Goal: Information Seeking & Learning: Learn about a topic

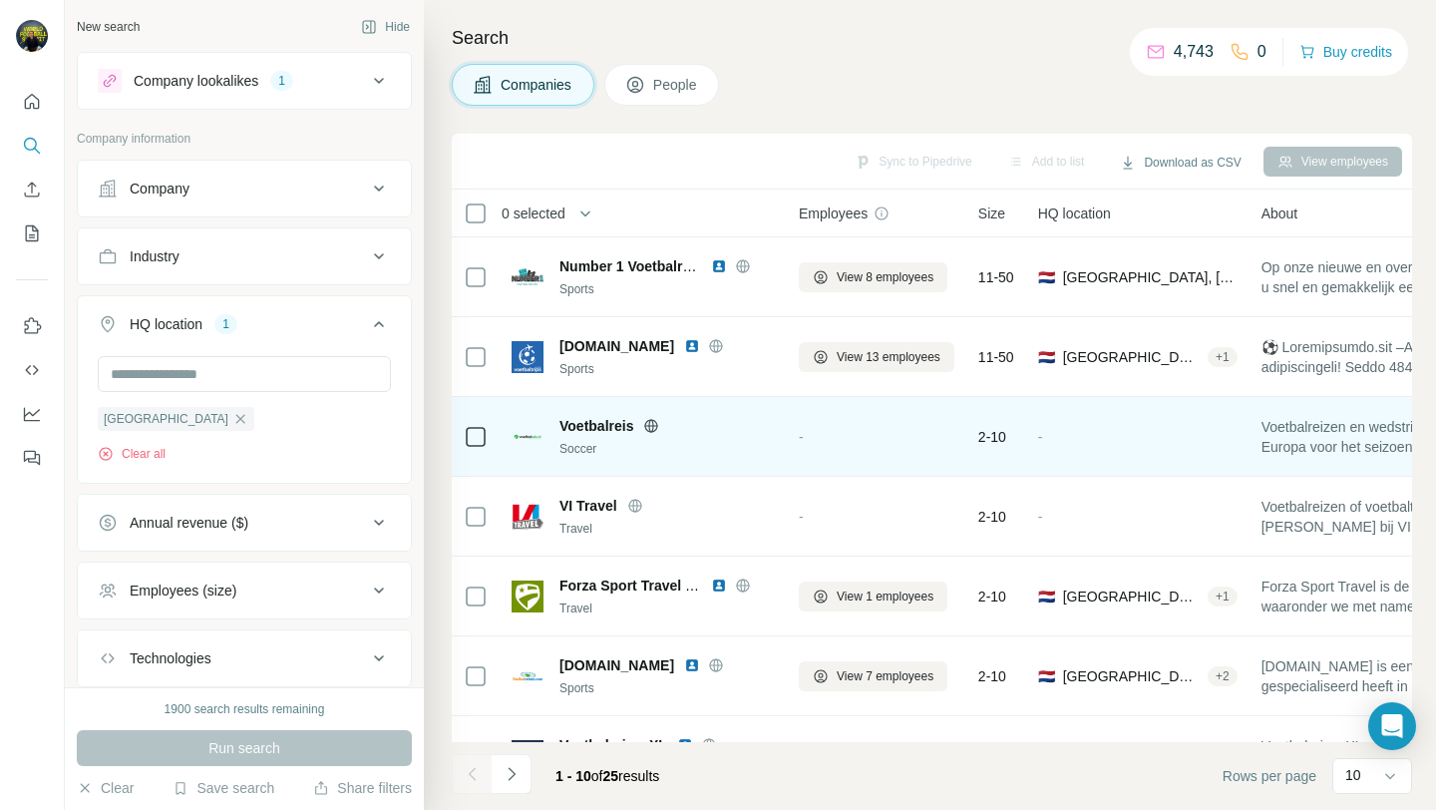
click at [646, 428] on icon at bounding box center [651, 426] width 16 height 16
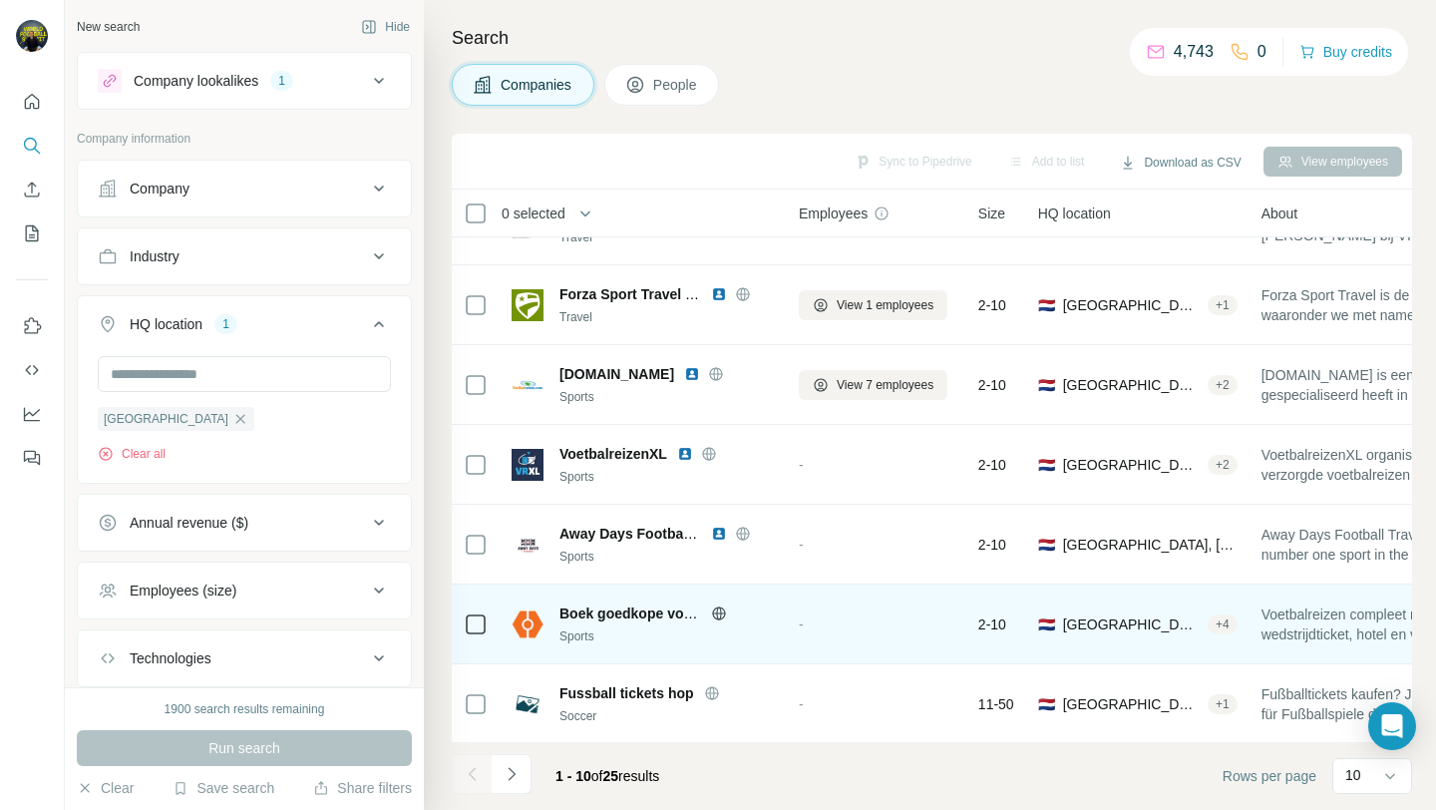
scroll to position [293, 0]
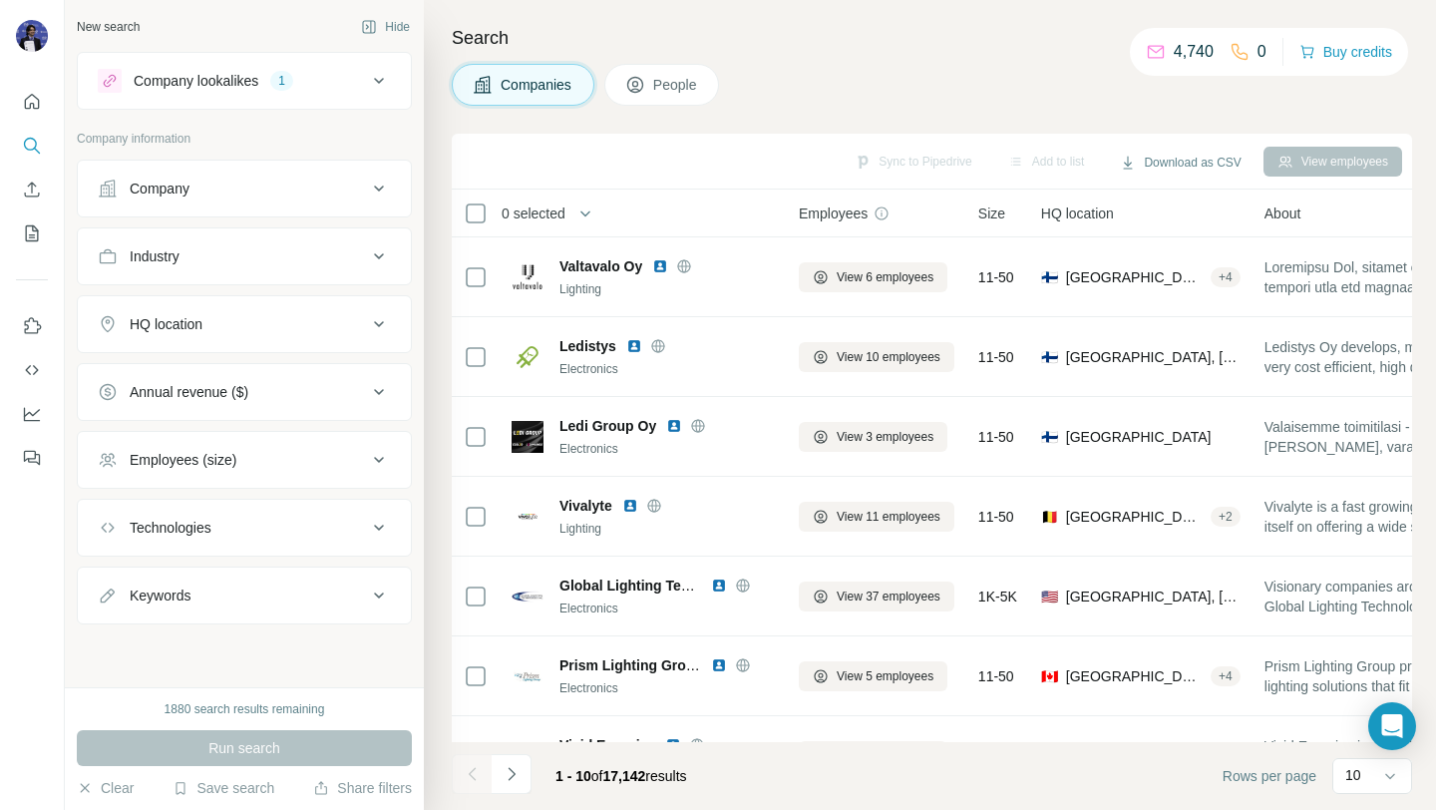
click at [337, 236] on button "Industry" at bounding box center [244, 256] width 333 height 48
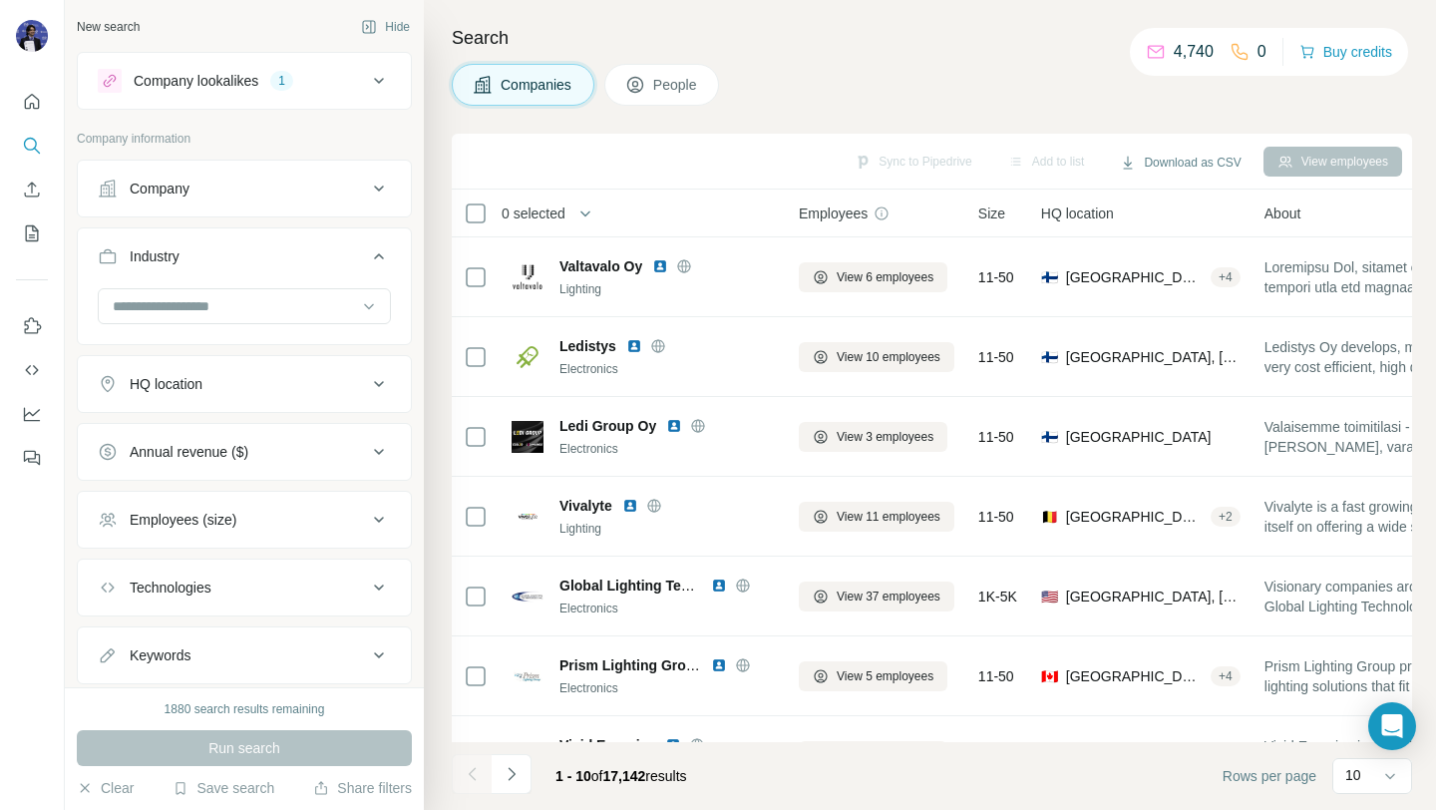
click at [266, 387] on div "HQ location" at bounding box center [232, 384] width 269 height 20
click at [249, 433] on input "text" at bounding box center [244, 434] width 293 height 36
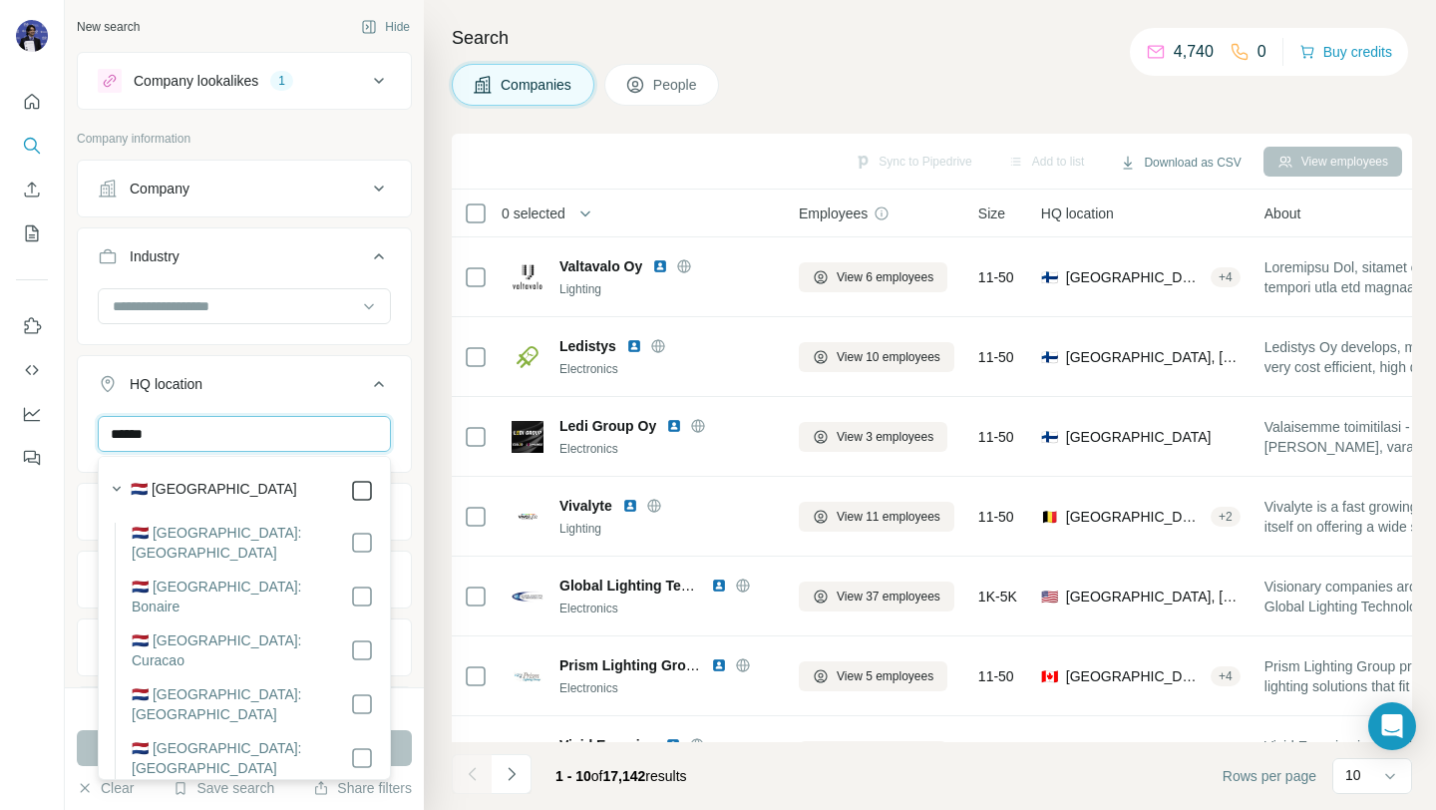
type input "******"
click at [291, 363] on button "HQ location 1" at bounding box center [244, 388] width 333 height 56
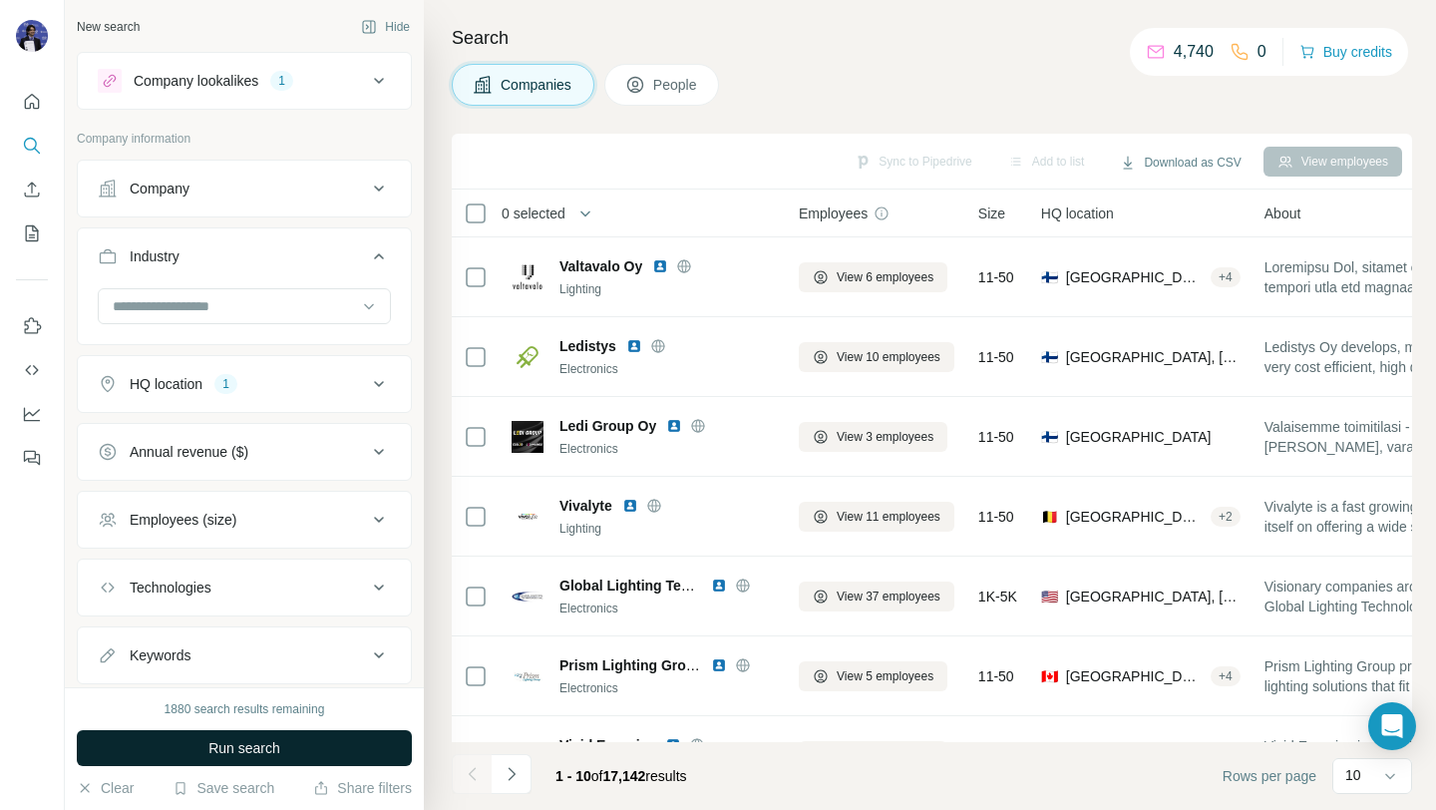
click at [276, 740] on span "Run search" at bounding box center [244, 748] width 72 height 20
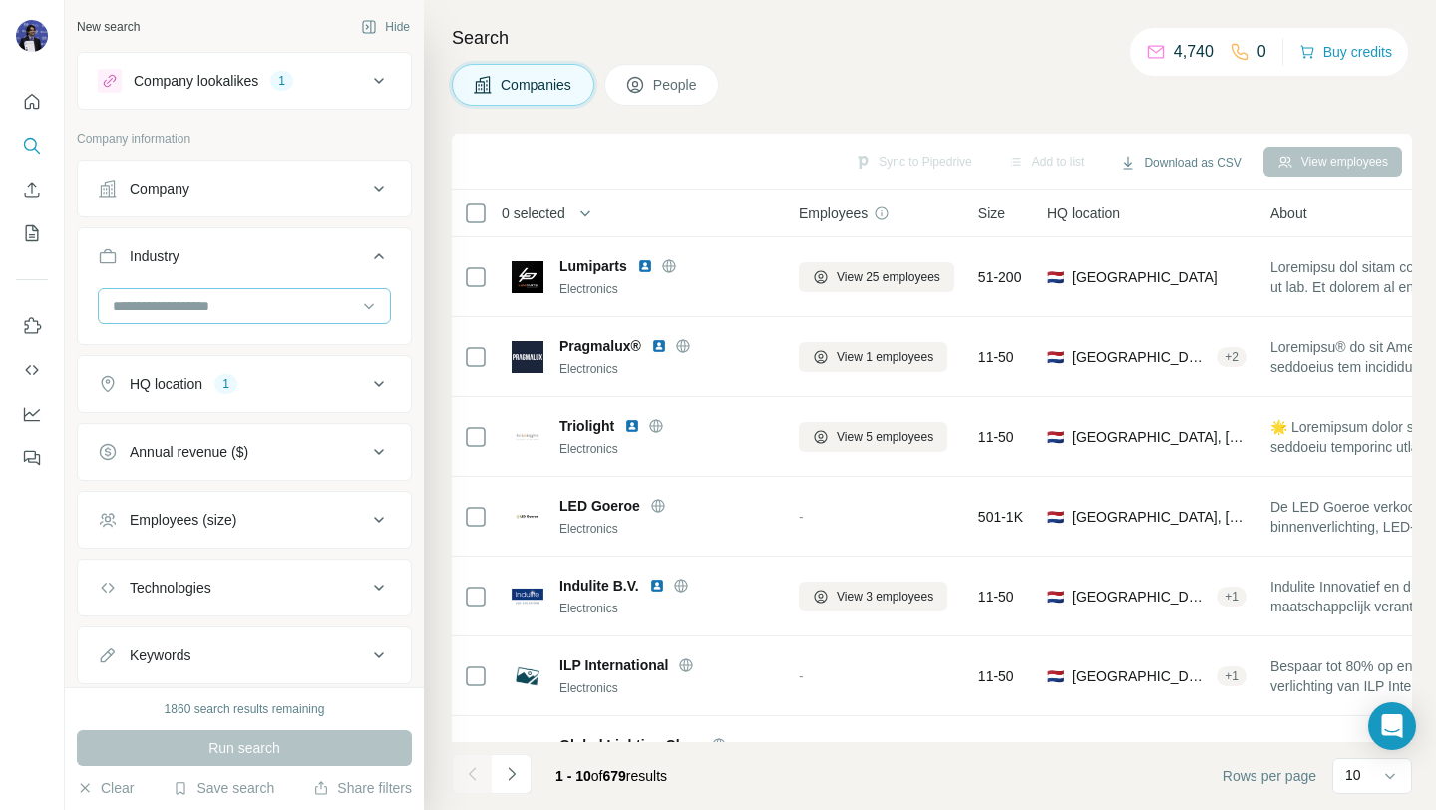
click at [254, 300] on input at bounding box center [234, 306] width 246 height 22
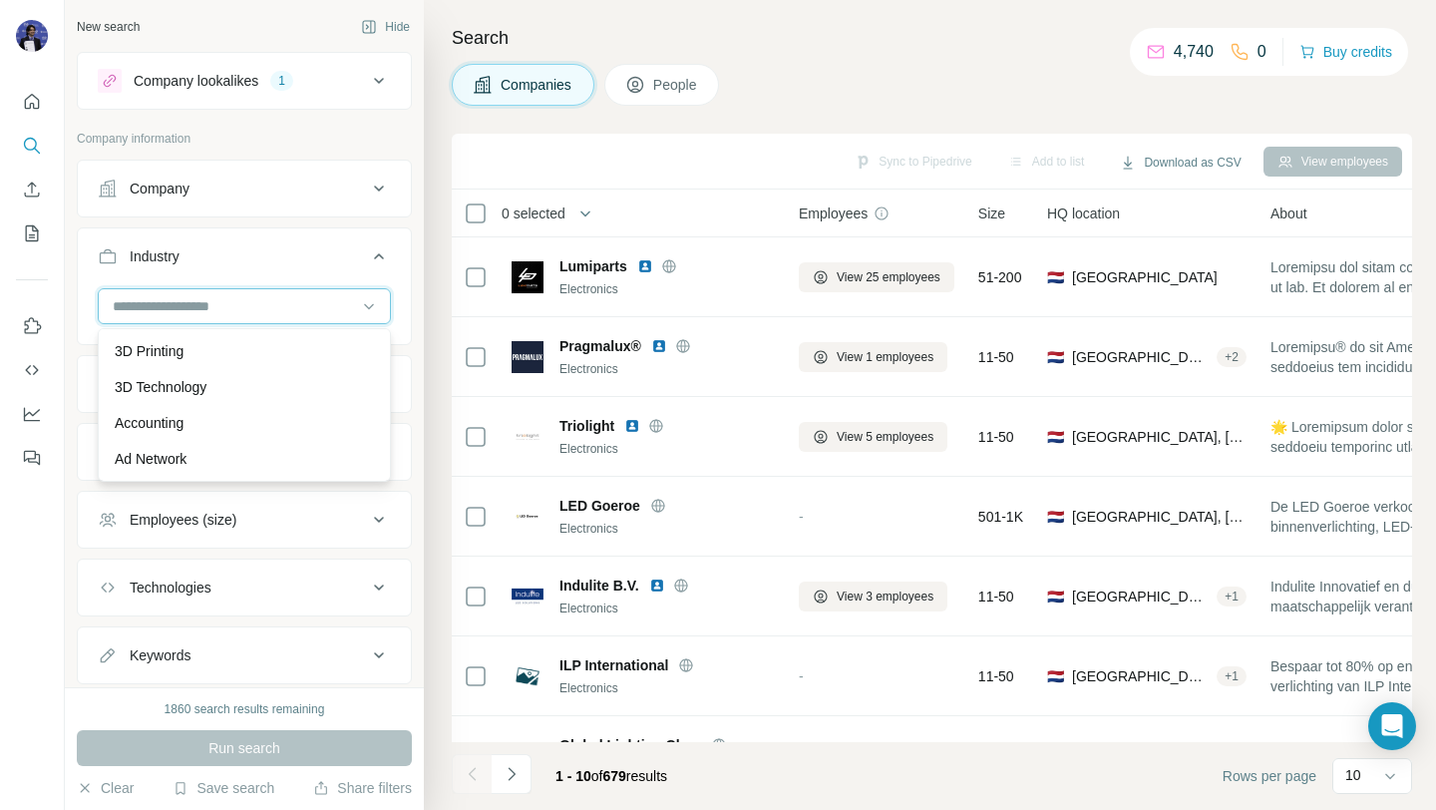
click at [254, 300] on input at bounding box center [234, 306] width 246 height 22
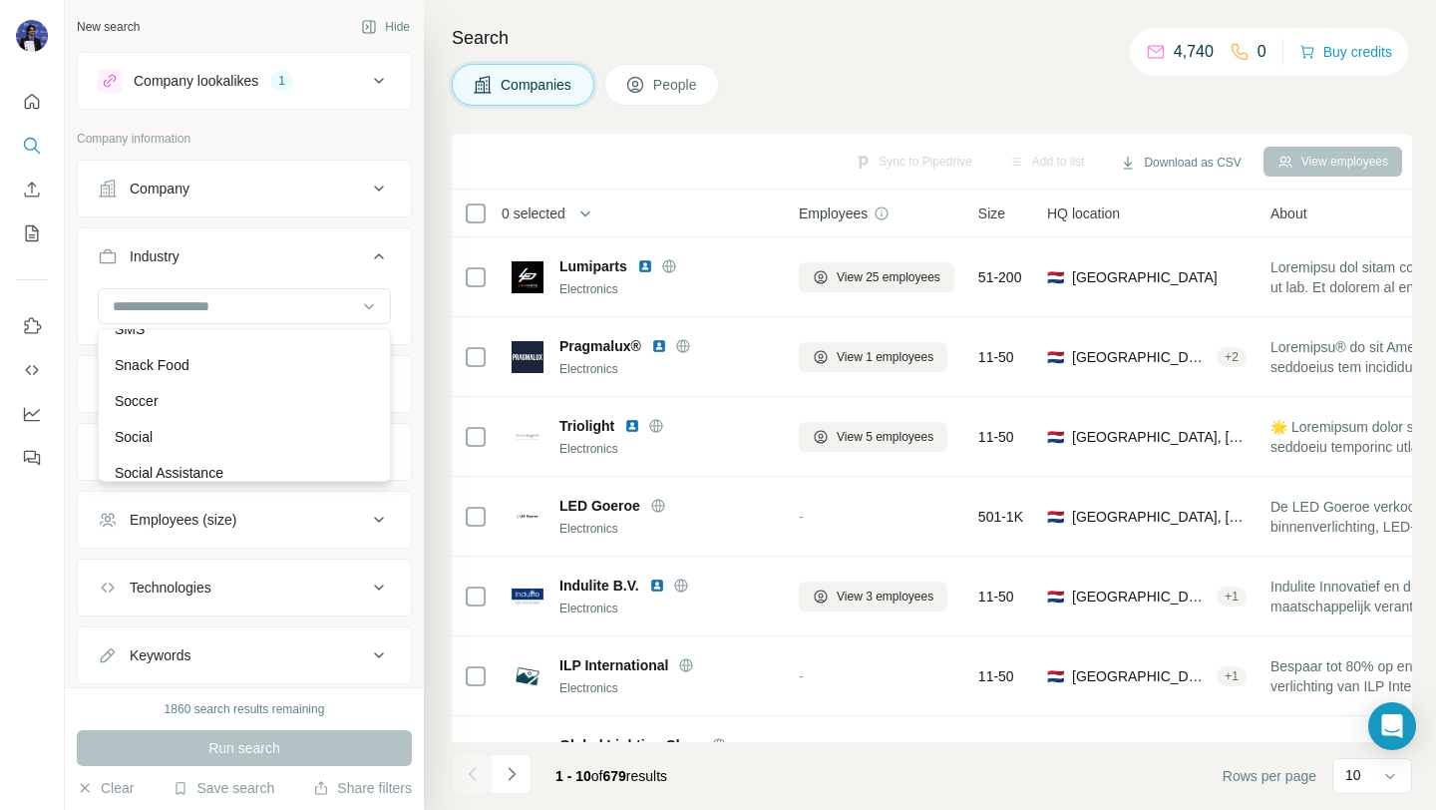
scroll to position [18716, 0]
click at [140, 396] on p "Soccer" at bounding box center [137, 399] width 44 height 20
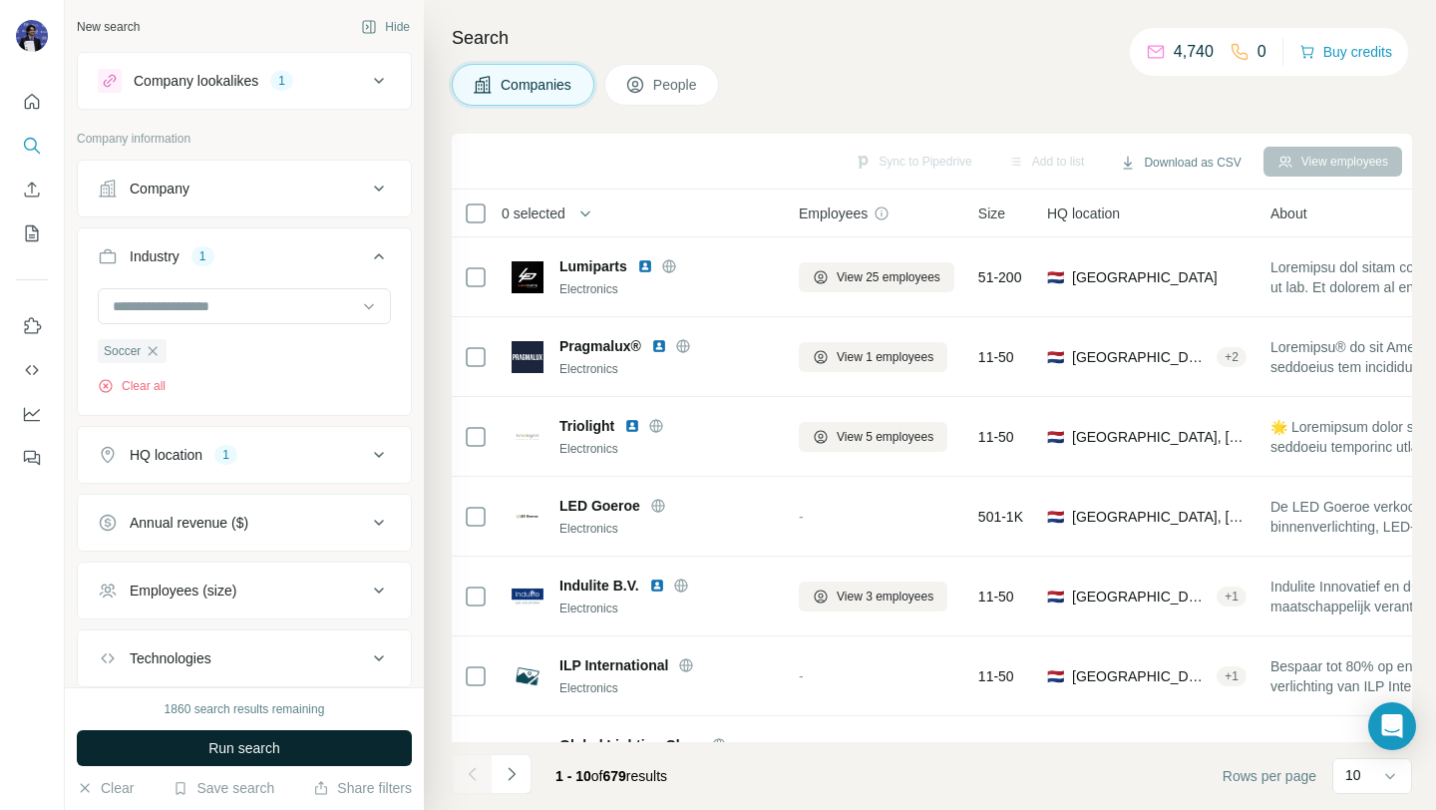
click at [278, 743] on span "Run search" at bounding box center [244, 748] width 72 height 20
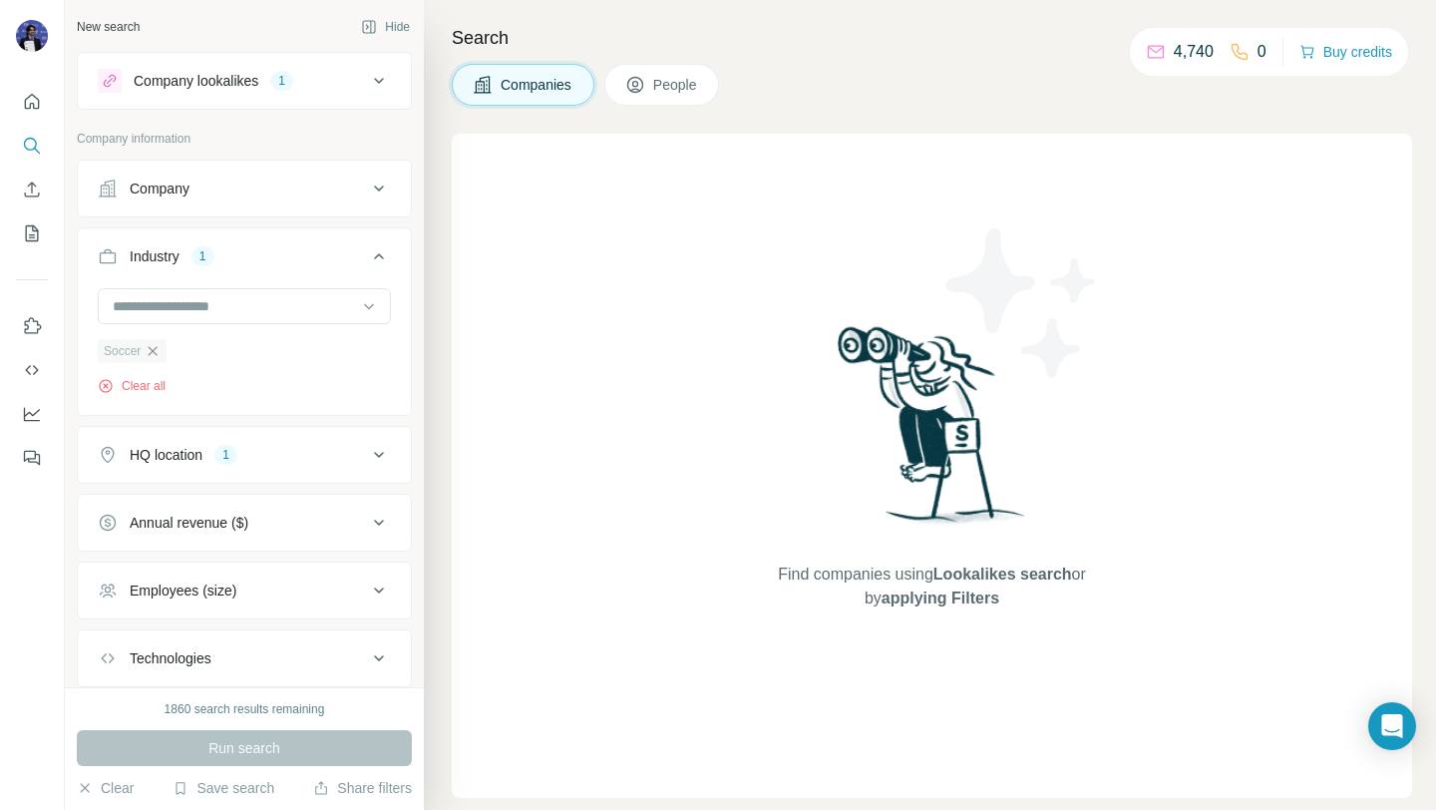
click at [151, 348] on icon "button" at bounding box center [153, 351] width 16 height 16
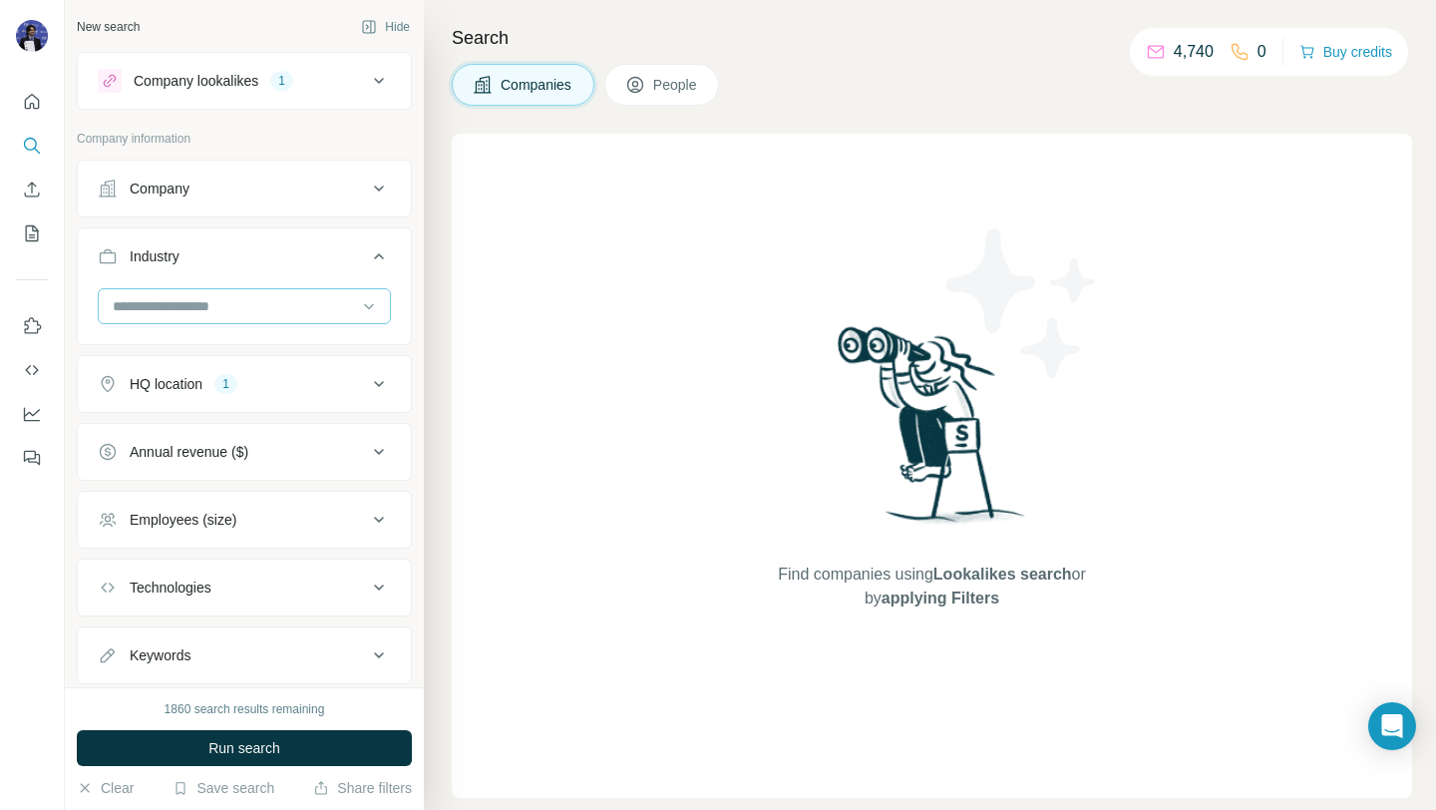
click at [150, 308] on input at bounding box center [234, 306] width 246 height 22
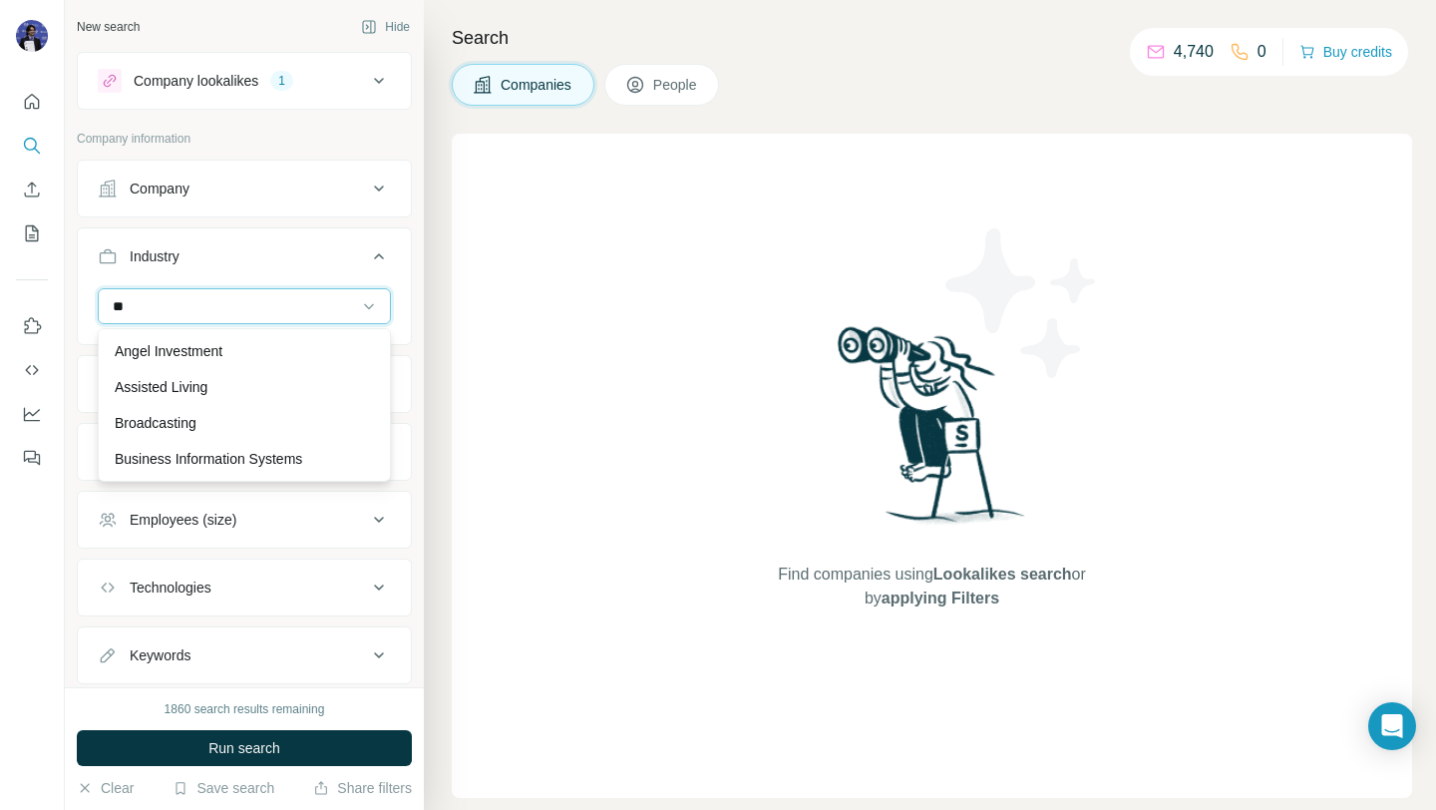
type input "*"
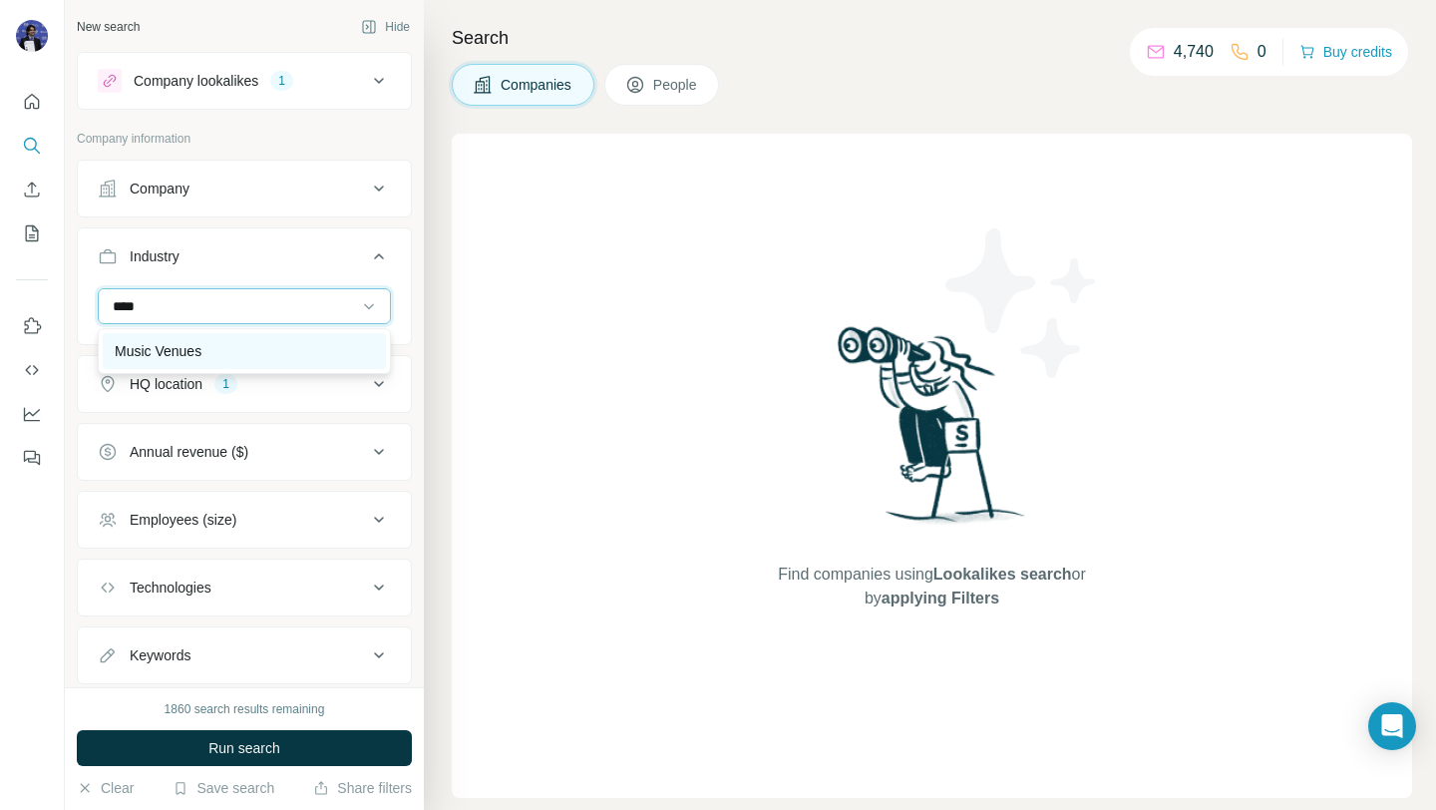
type input "****"
click at [149, 347] on p "Music Venues" at bounding box center [158, 351] width 87 height 20
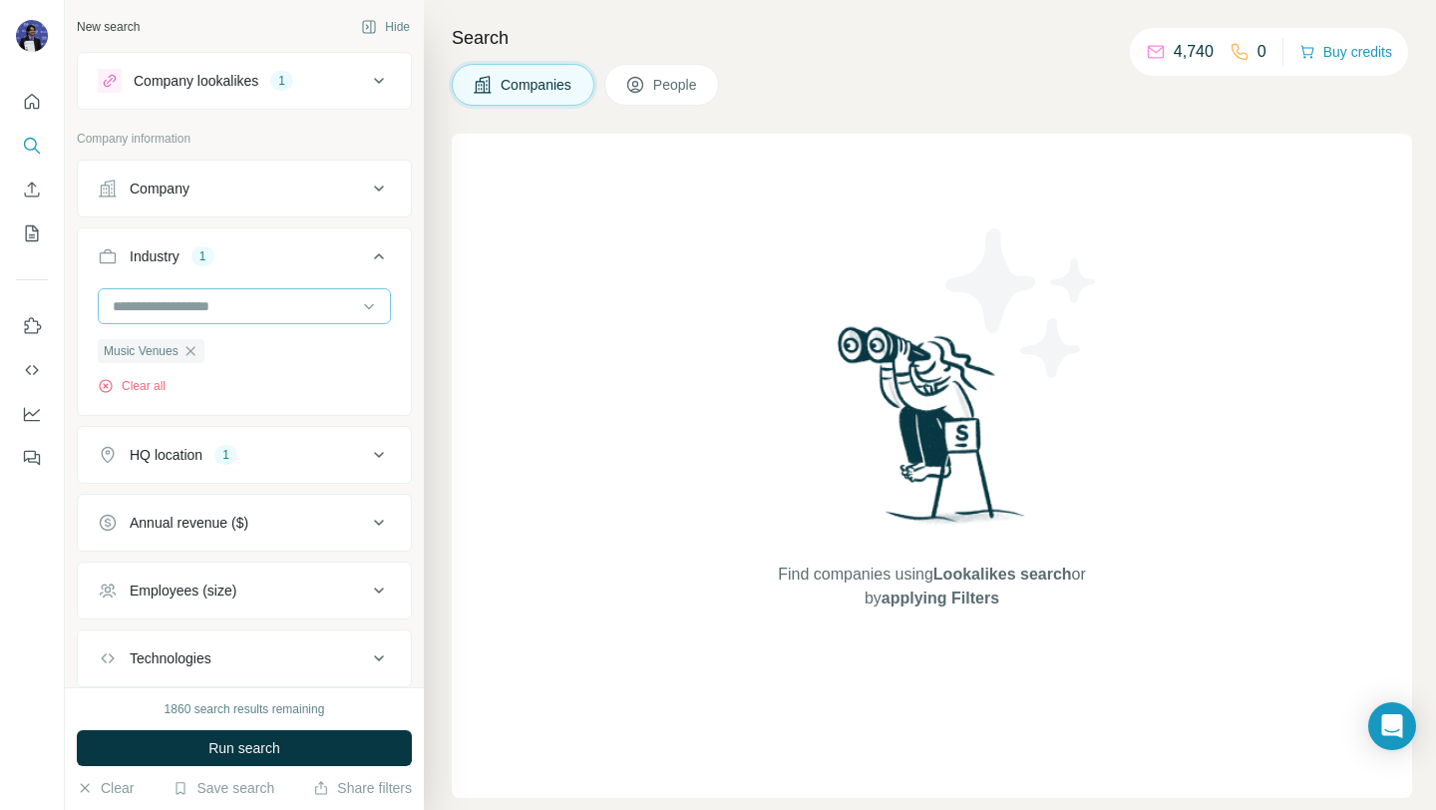
click at [178, 309] on input at bounding box center [234, 306] width 246 height 22
click at [164, 314] on input at bounding box center [234, 306] width 246 height 22
click at [163, 314] on input at bounding box center [234, 306] width 246 height 22
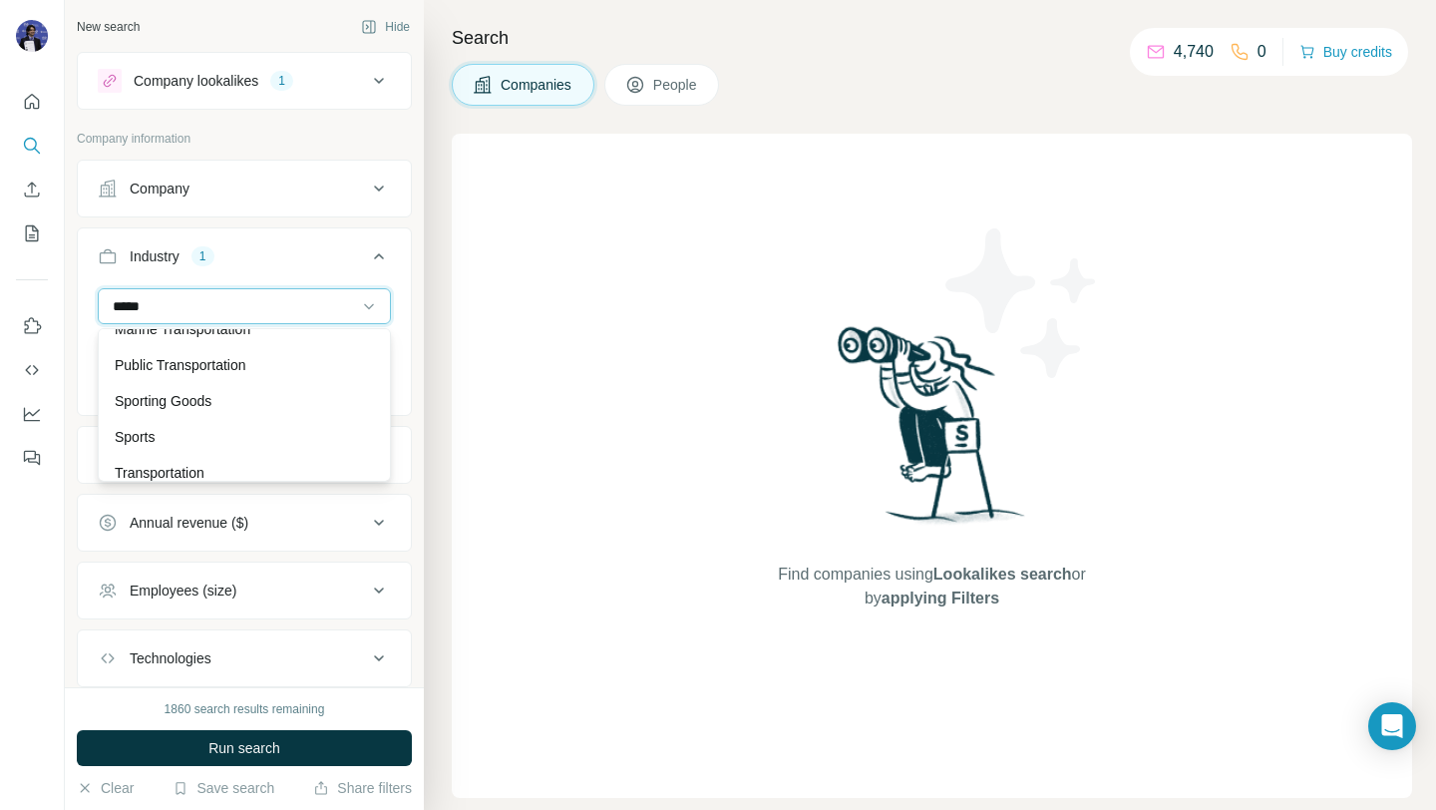
scroll to position [169, 0]
type input "*****"
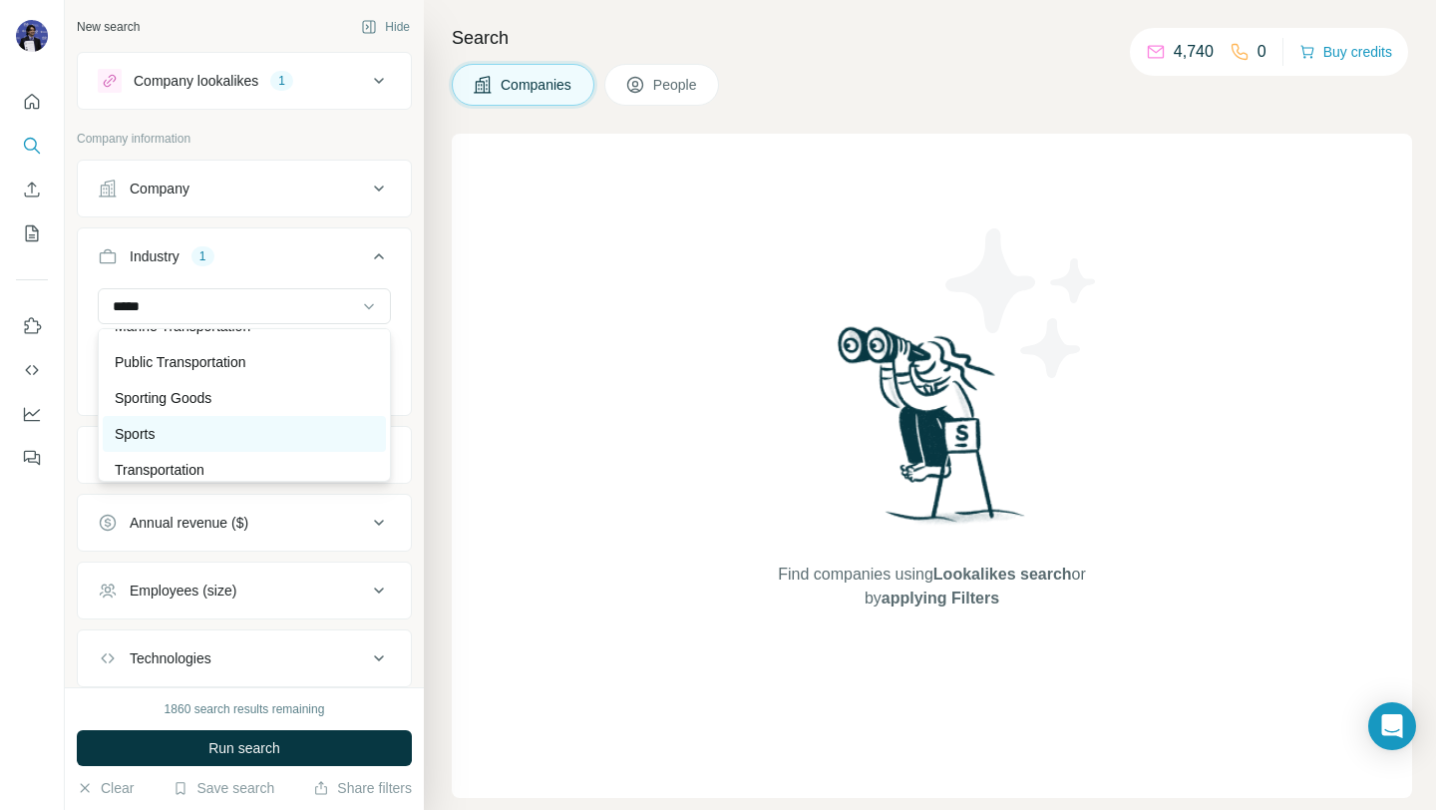
click at [179, 435] on div "Sports" at bounding box center [244, 434] width 259 height 20
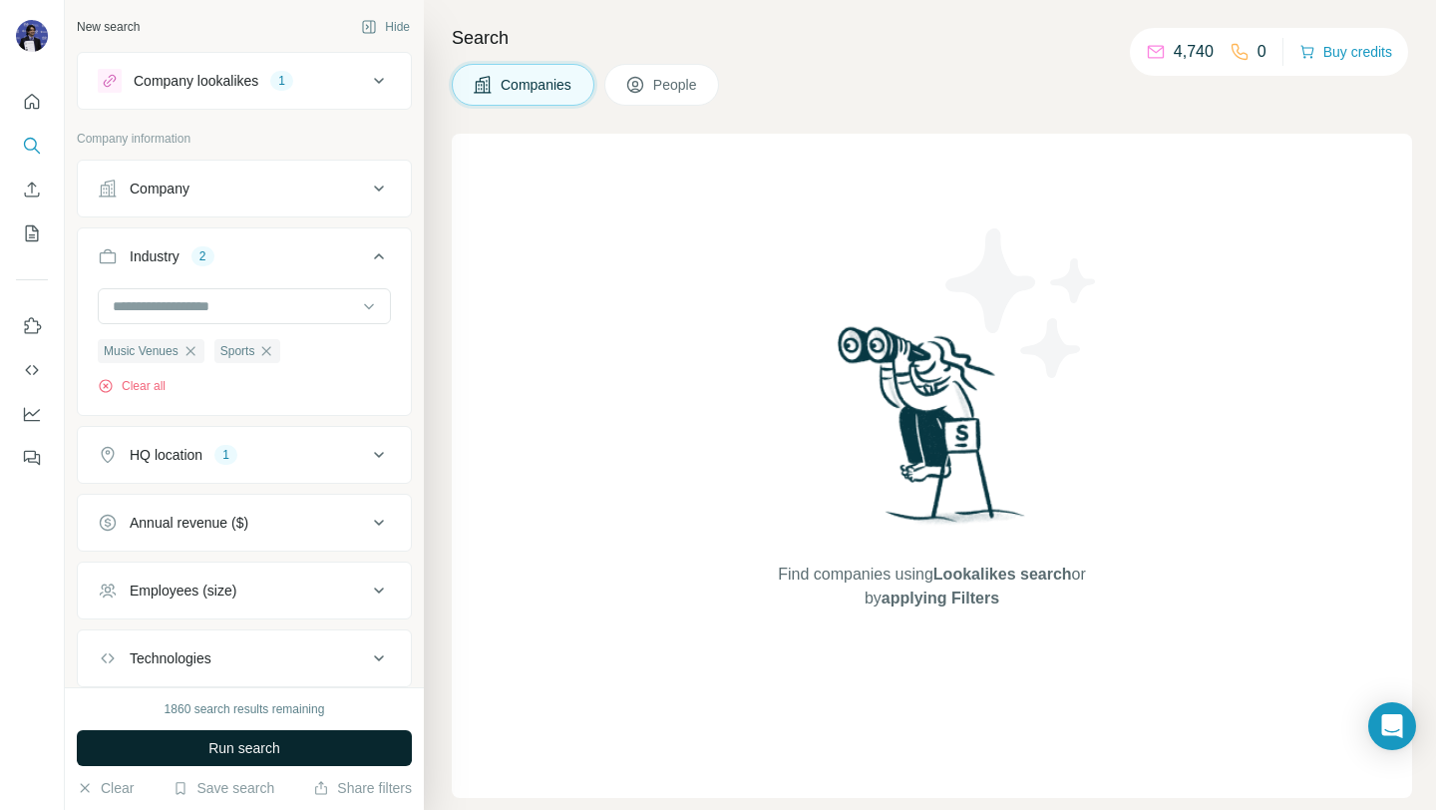
click at [239, 744] on span "Run search" at bounding box center [244, 748] width 72 height 20
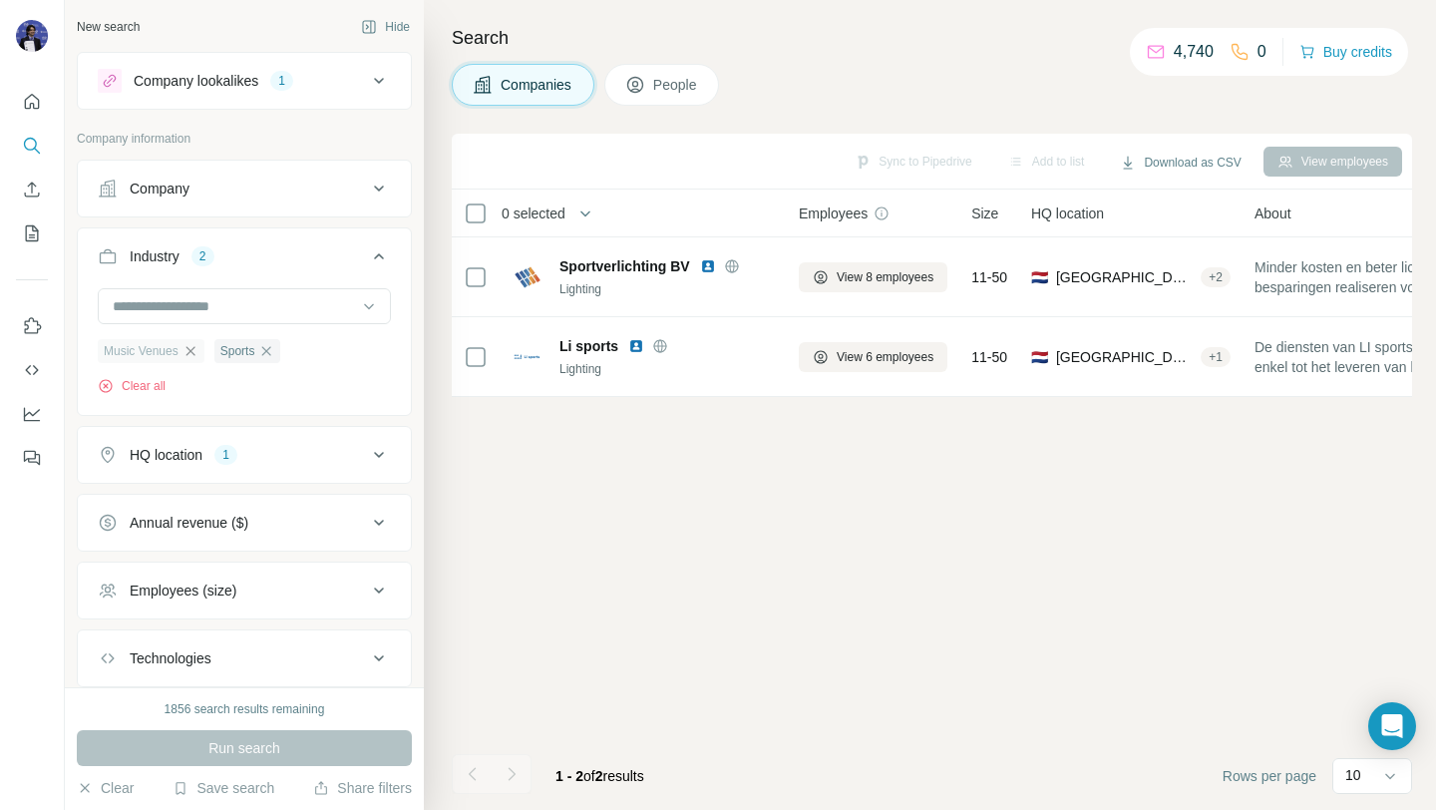
click at [194, 347] on icon "button" at bounding box center [191, 351] width 16 height 16
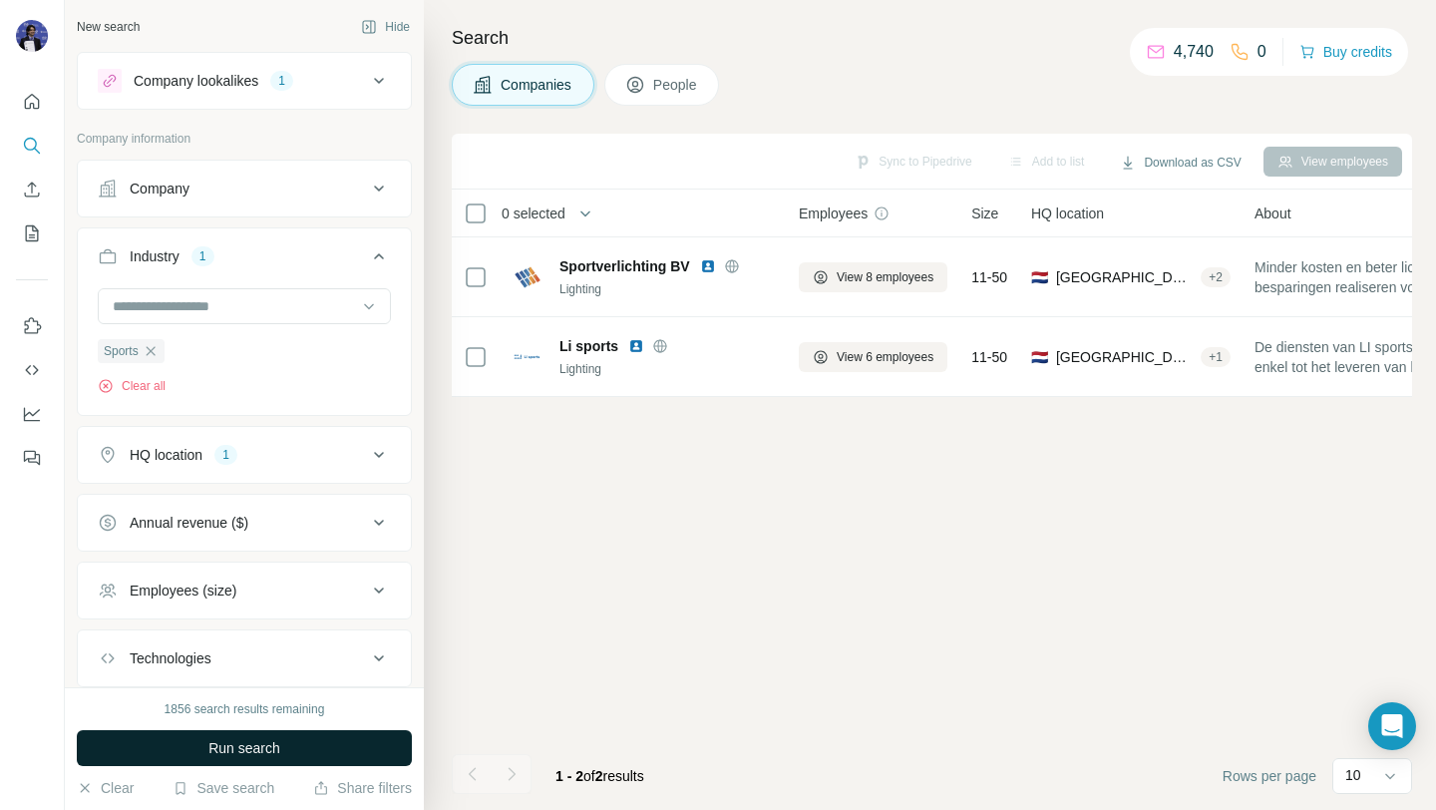
click at [272, 750] on span "Run search" at bounding box center [244, 748] width 72 height 20
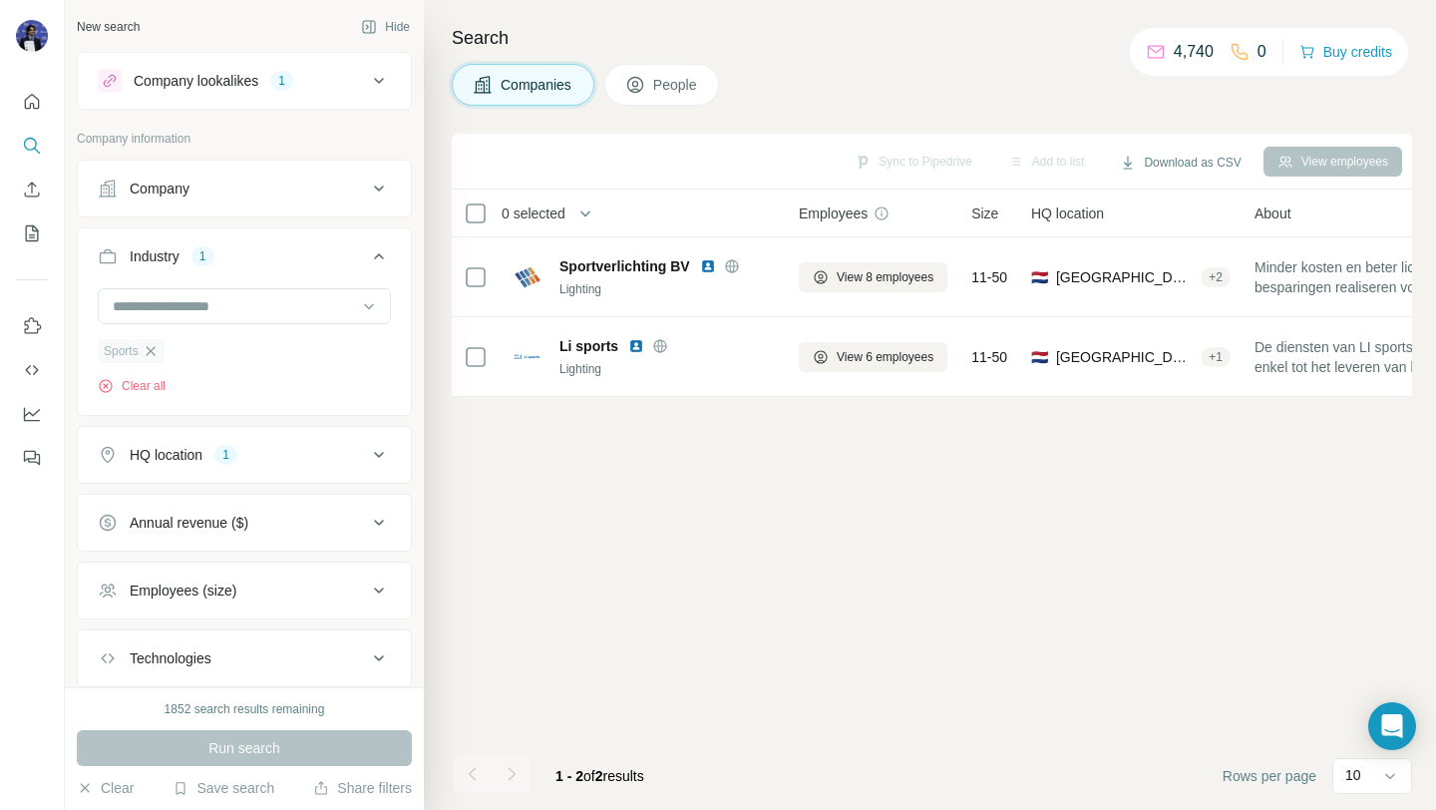
click at [150, 350] on icon "button" at bounding box center [151, 351] width 16 height 16
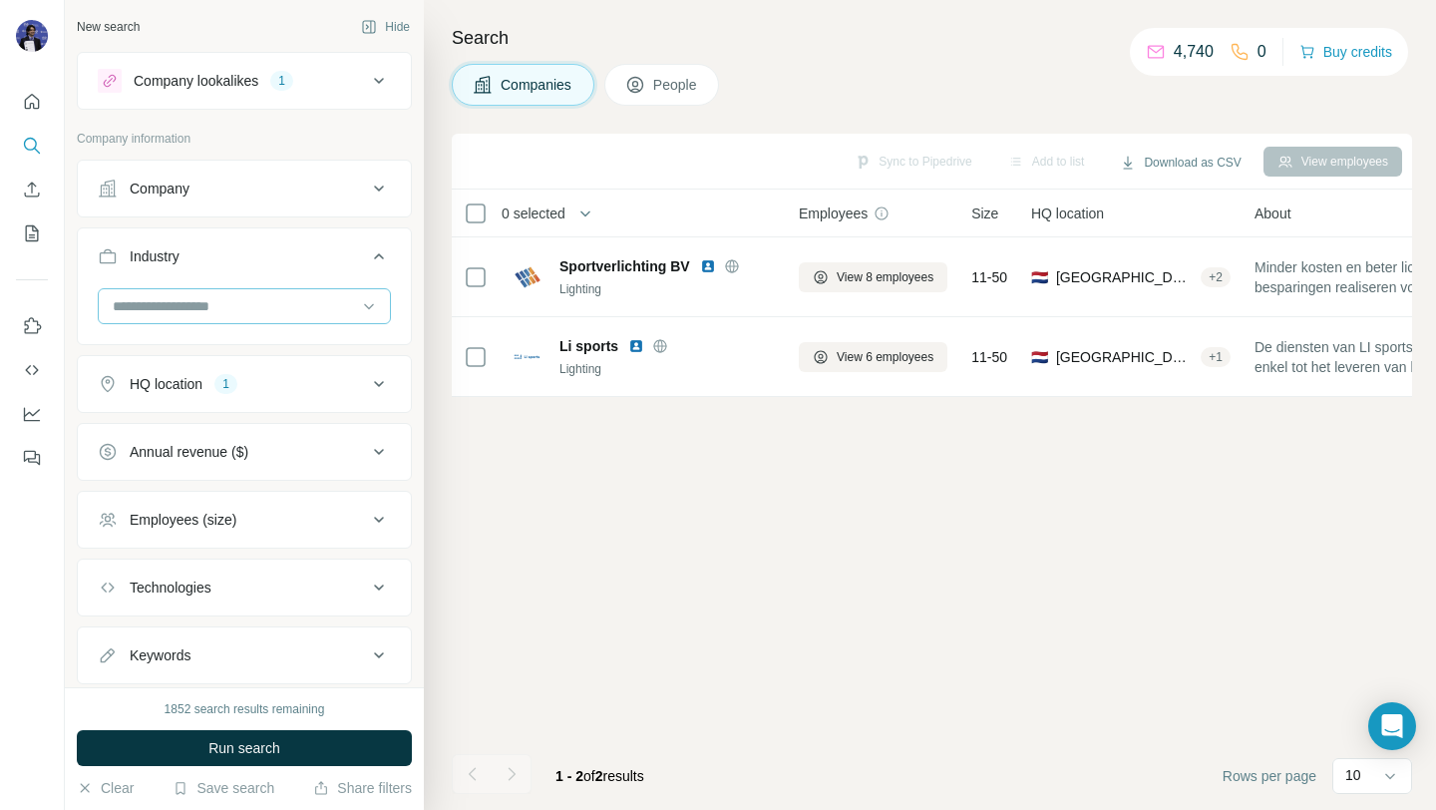
click at [178, 302] on input at bounding box center [234, 306] width 246 height 22
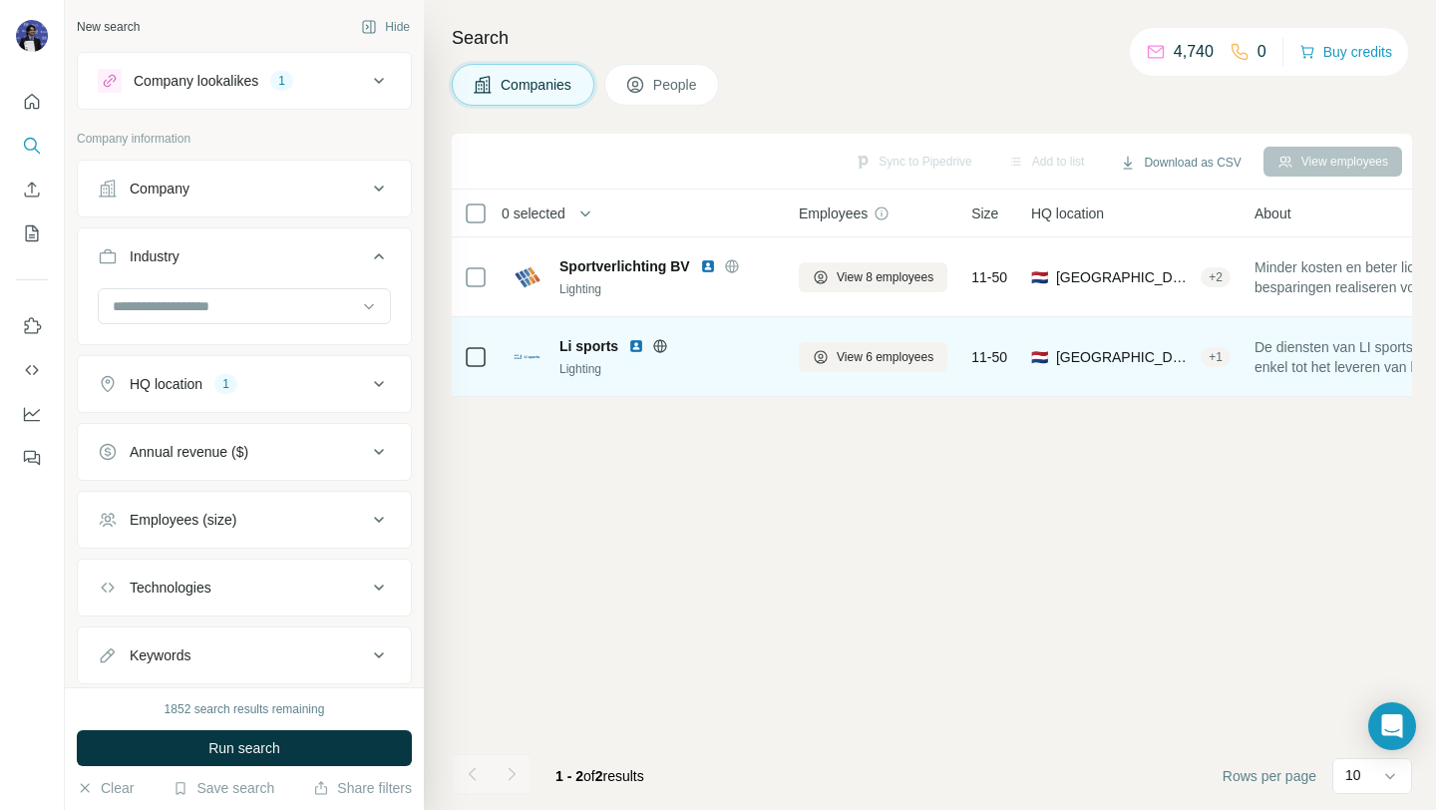
click at [655, 346] on icon at bounding box center [660, 346] width 16 height 16
click at [631, 343] on img at bounding box center [636, 346] width 16 height 16
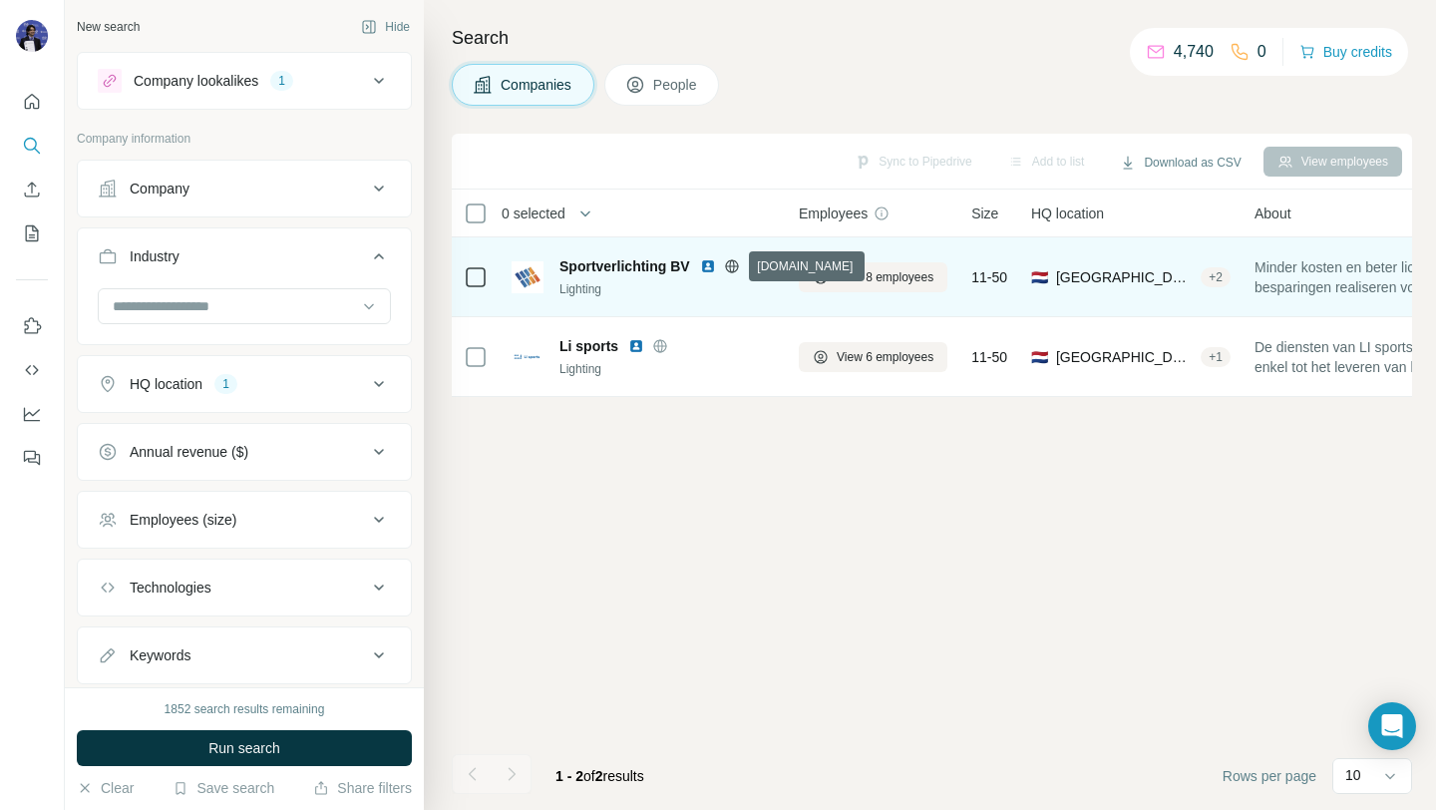
click at [734, 267] on icon at bounding box center [732, 266] width 16 height 16
click at [708, 264] on img at bounding box center [708, 266] width 16 height 16
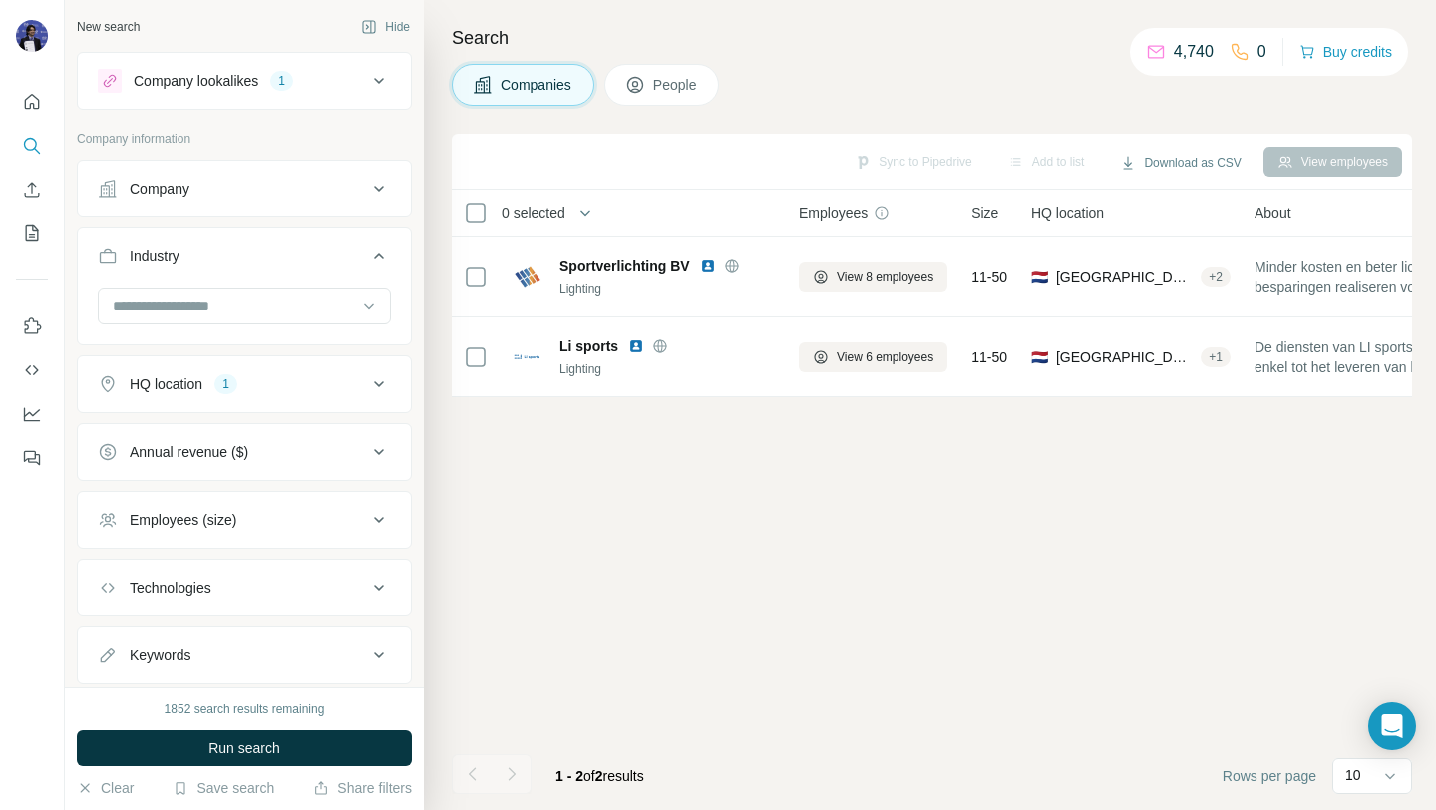
scroll to position [53, 0]
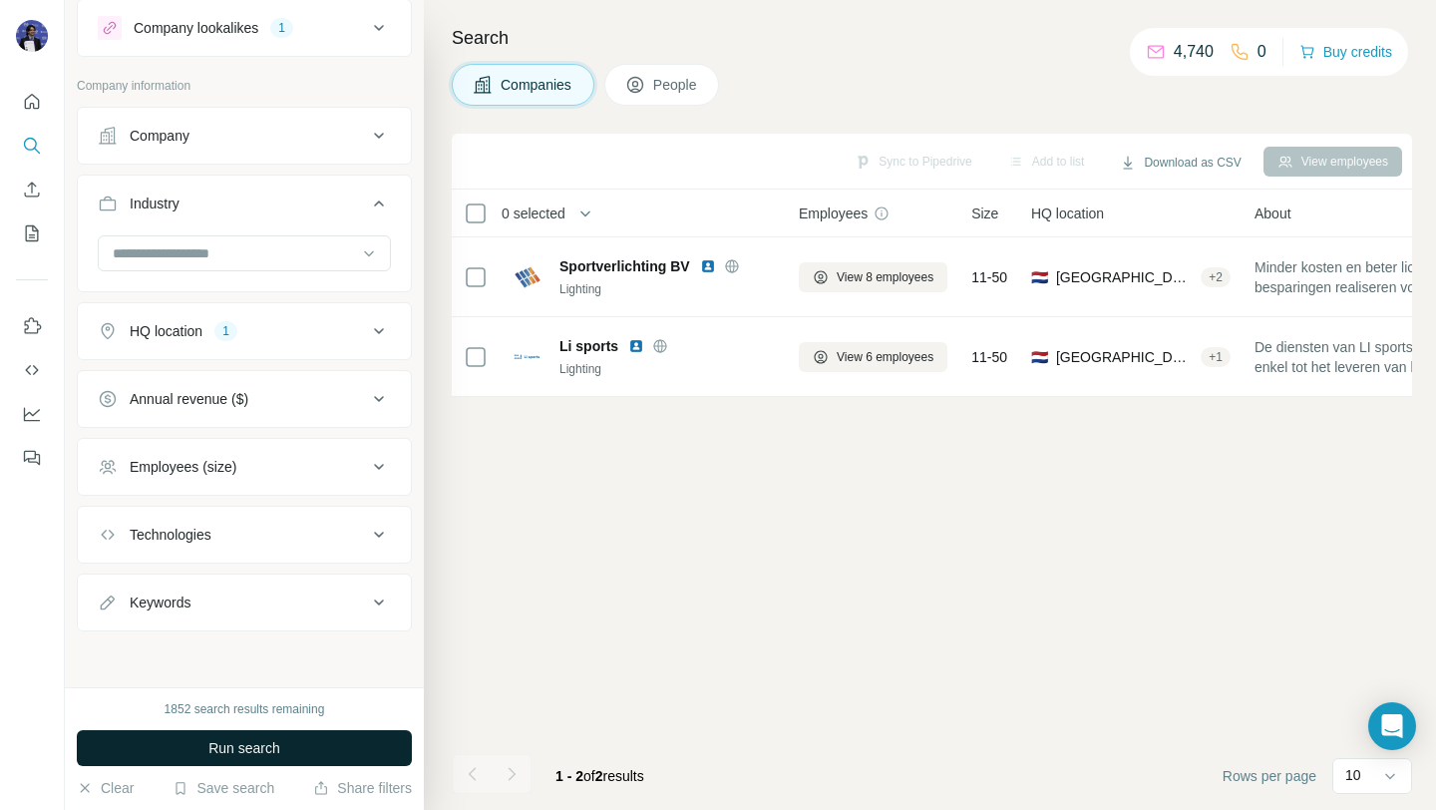
click at [237, 753] on span "Run search" at bounding box center [244, 748] width 72 height 20
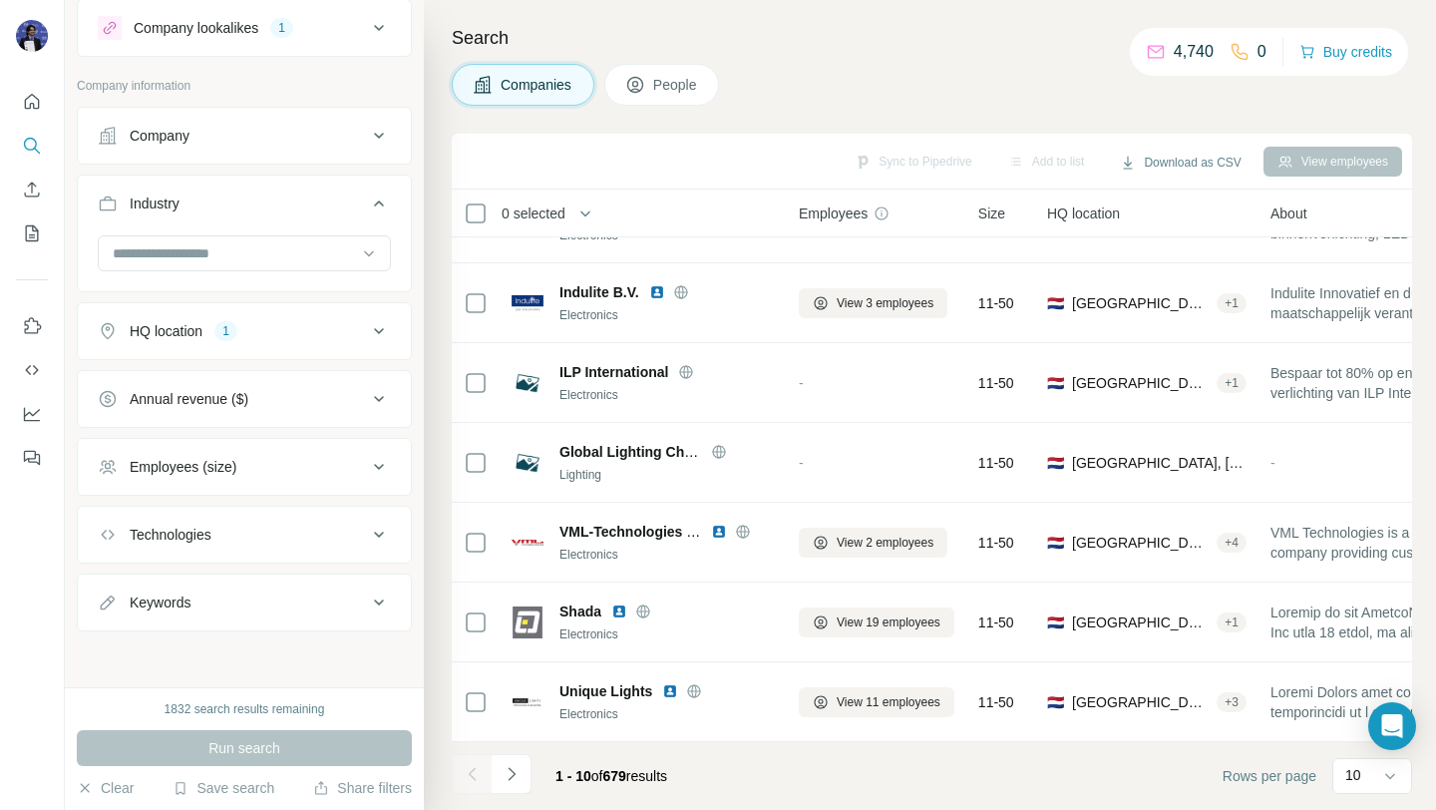
scroll to position [0, 0]
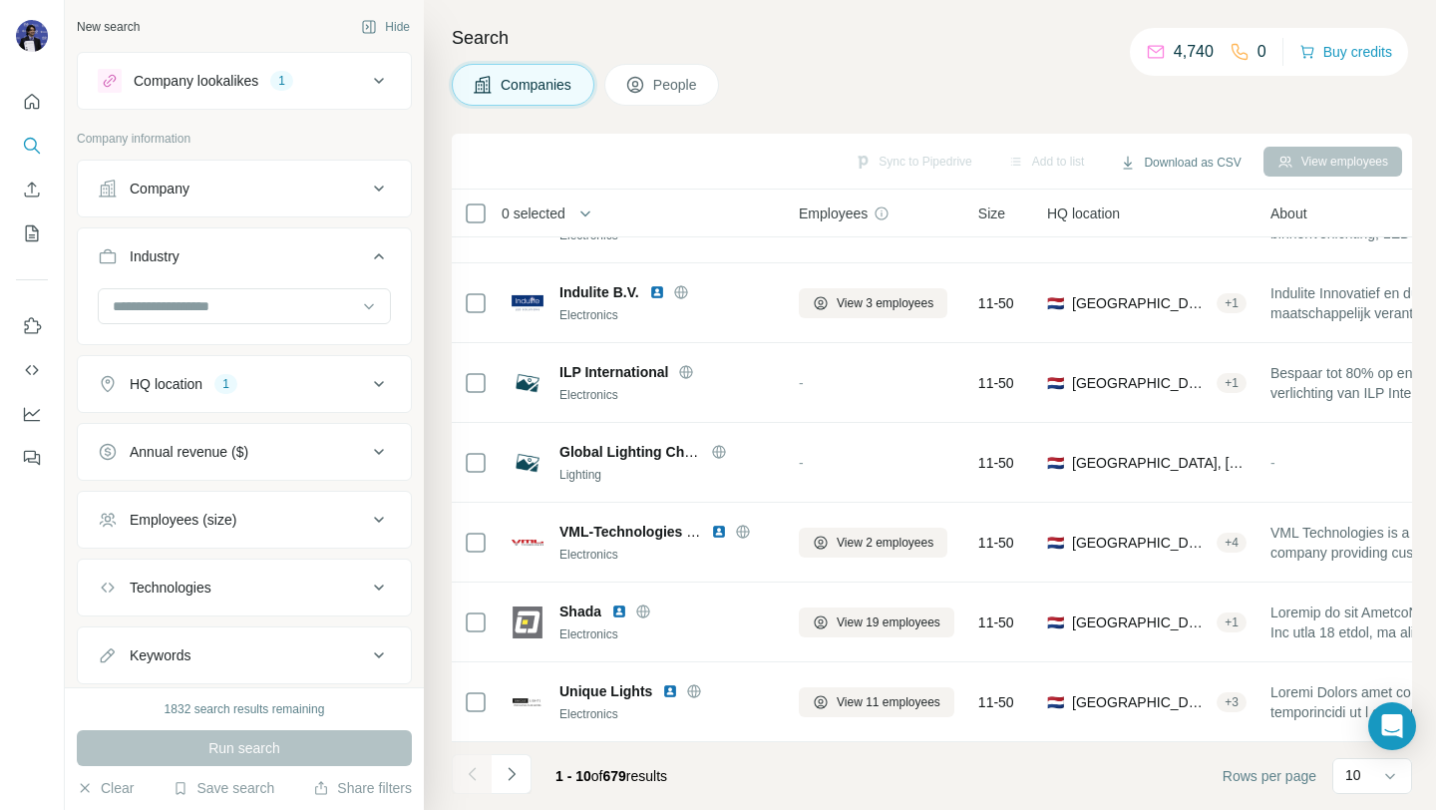
click at [388, 258] on icon at bounding box center [379, 256] width 24 height 24
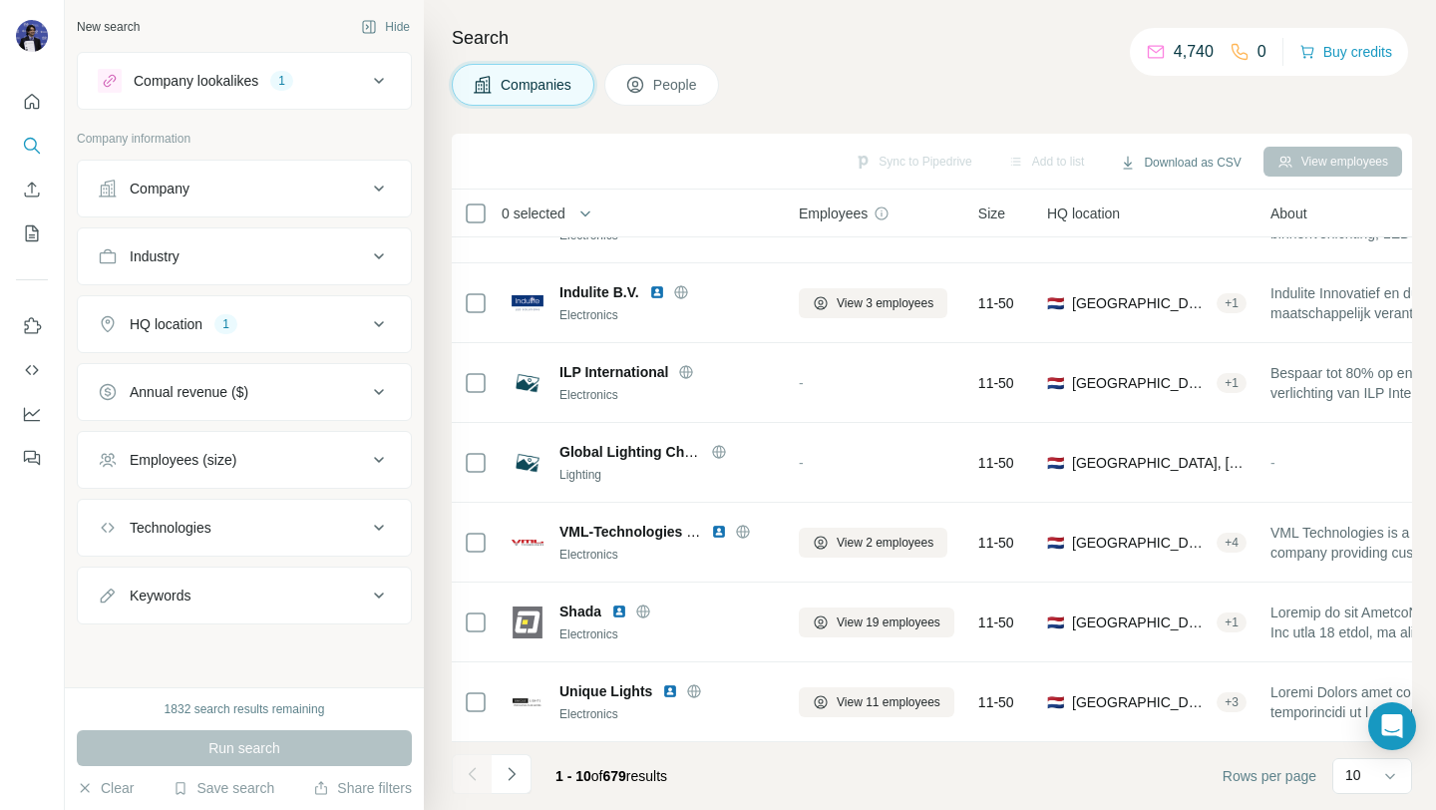
click at [286, 269] on button "Industry" at bounding box center [244, 256] width 333 height 48
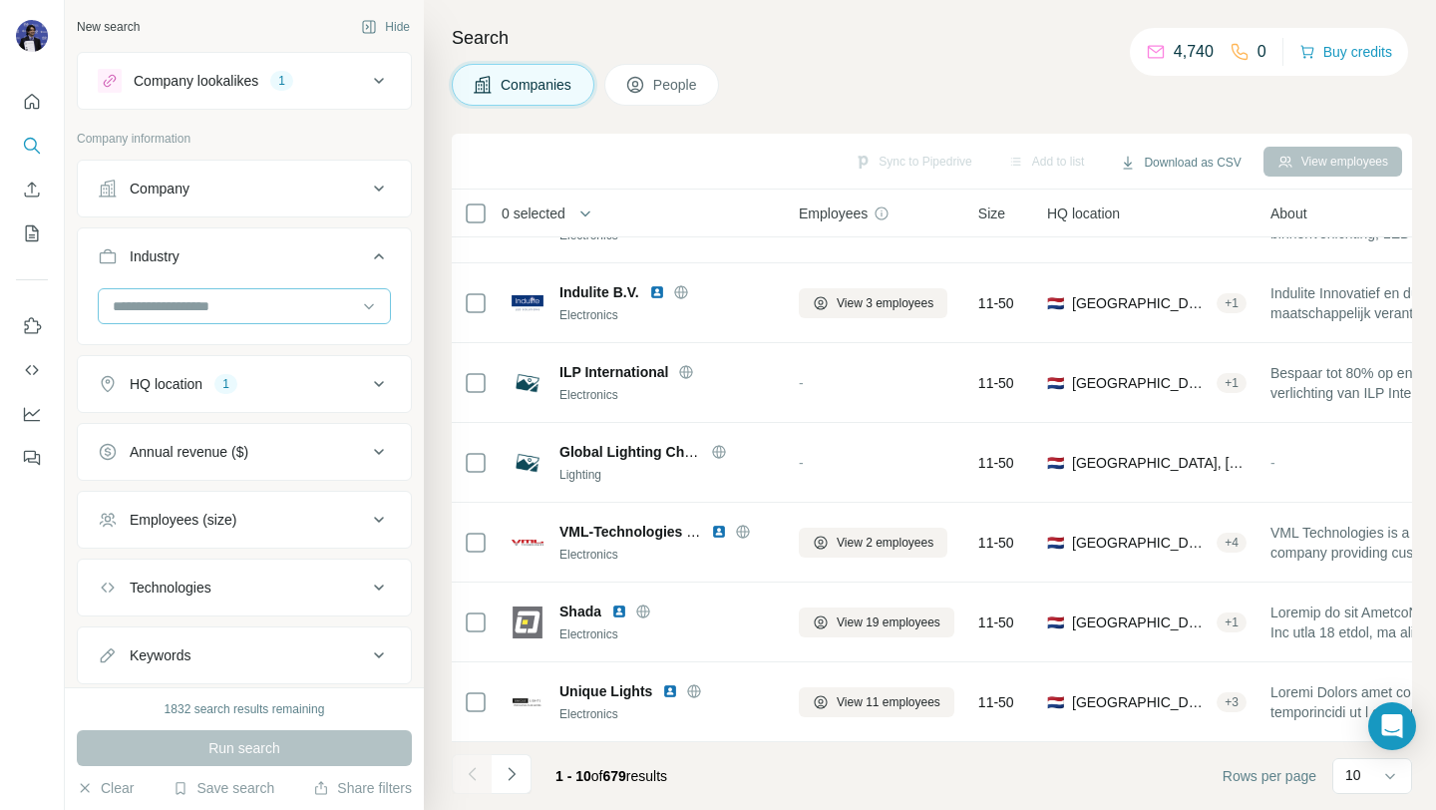
click at [268, 306] on input at bounding box center [234, 306] width 246 height 22
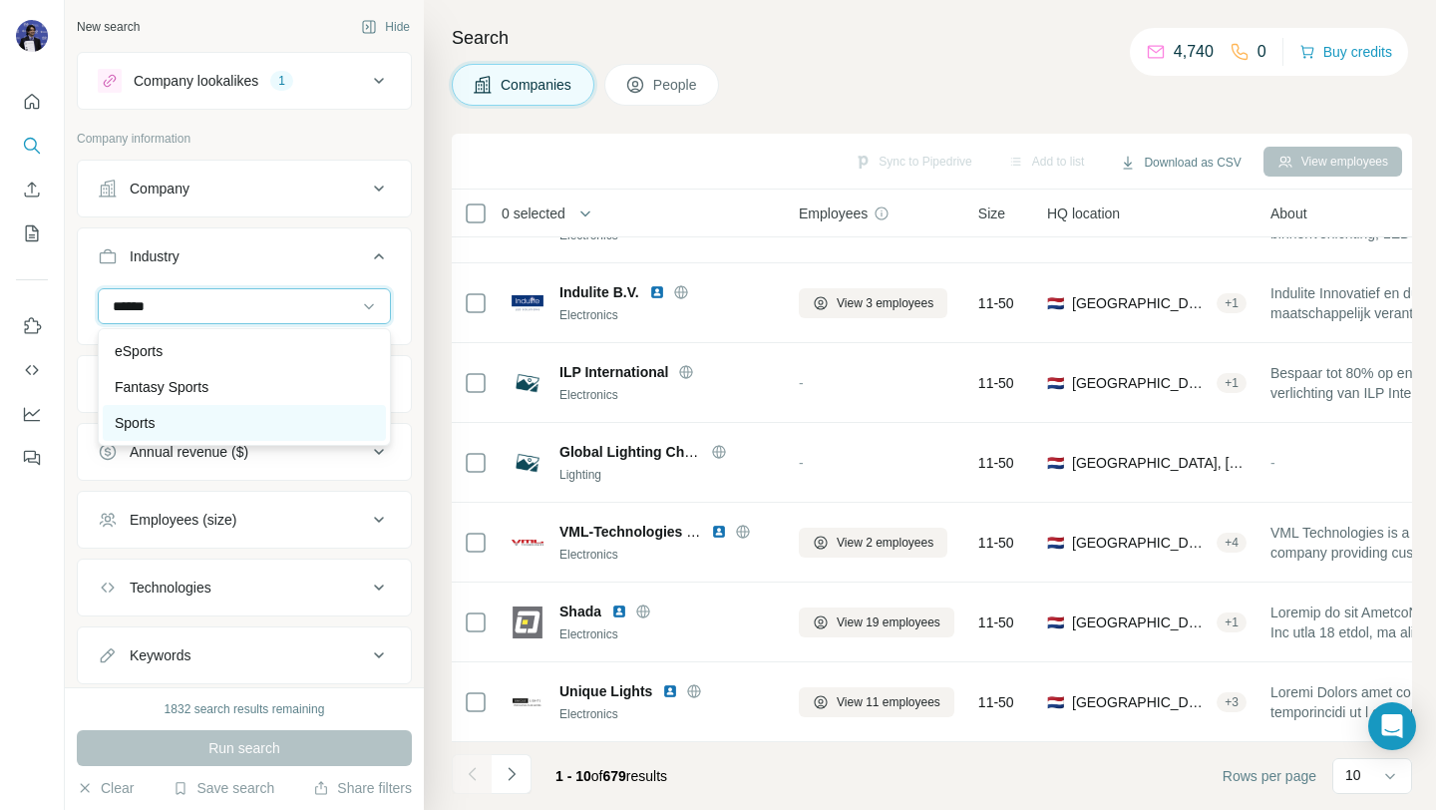
type input "******"
click at [247, 415] on div "Sports" at bounding box center [244, 423] width 259 height 20
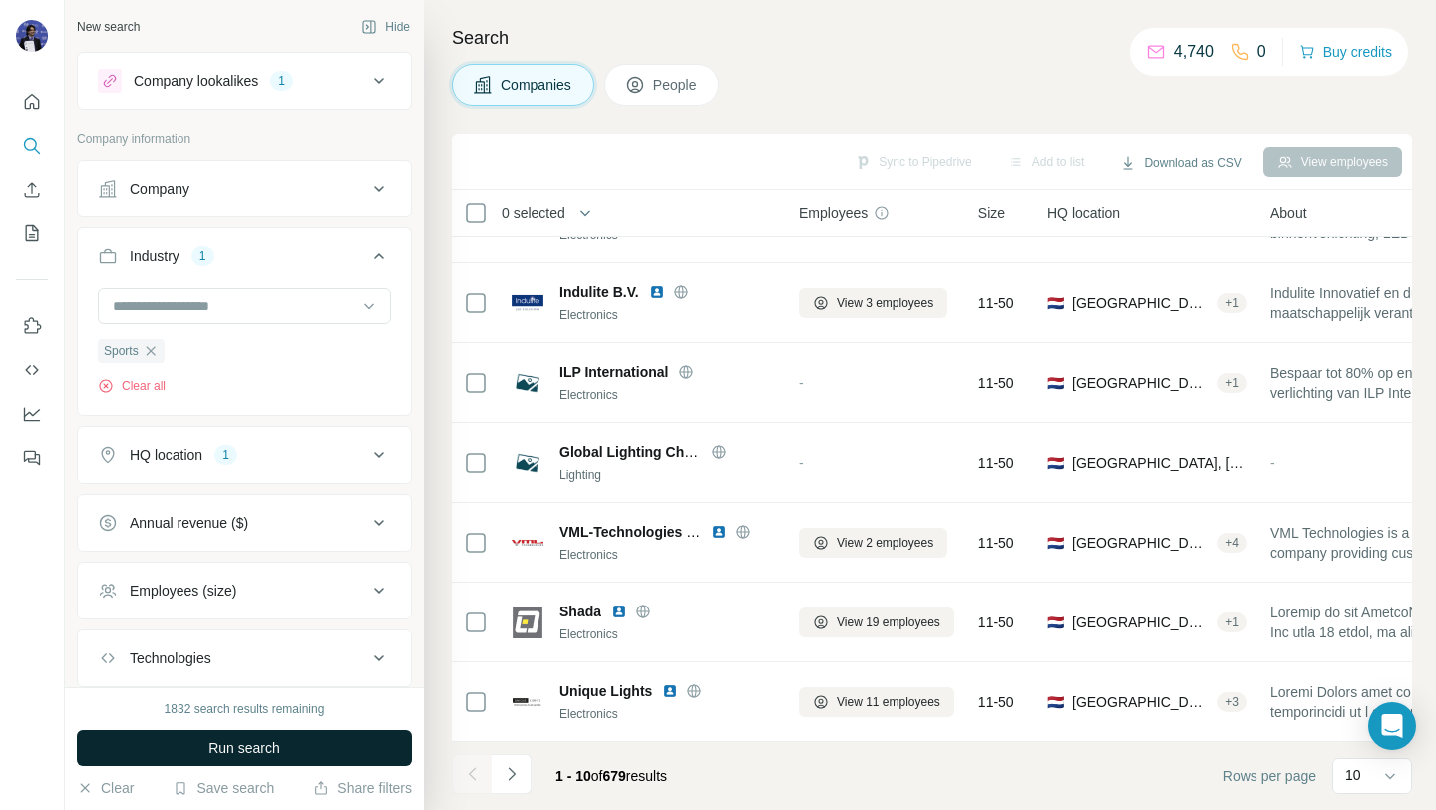
click at [273, 745] on span "Run search" at bounding box center [244, 748] width 72 height 20
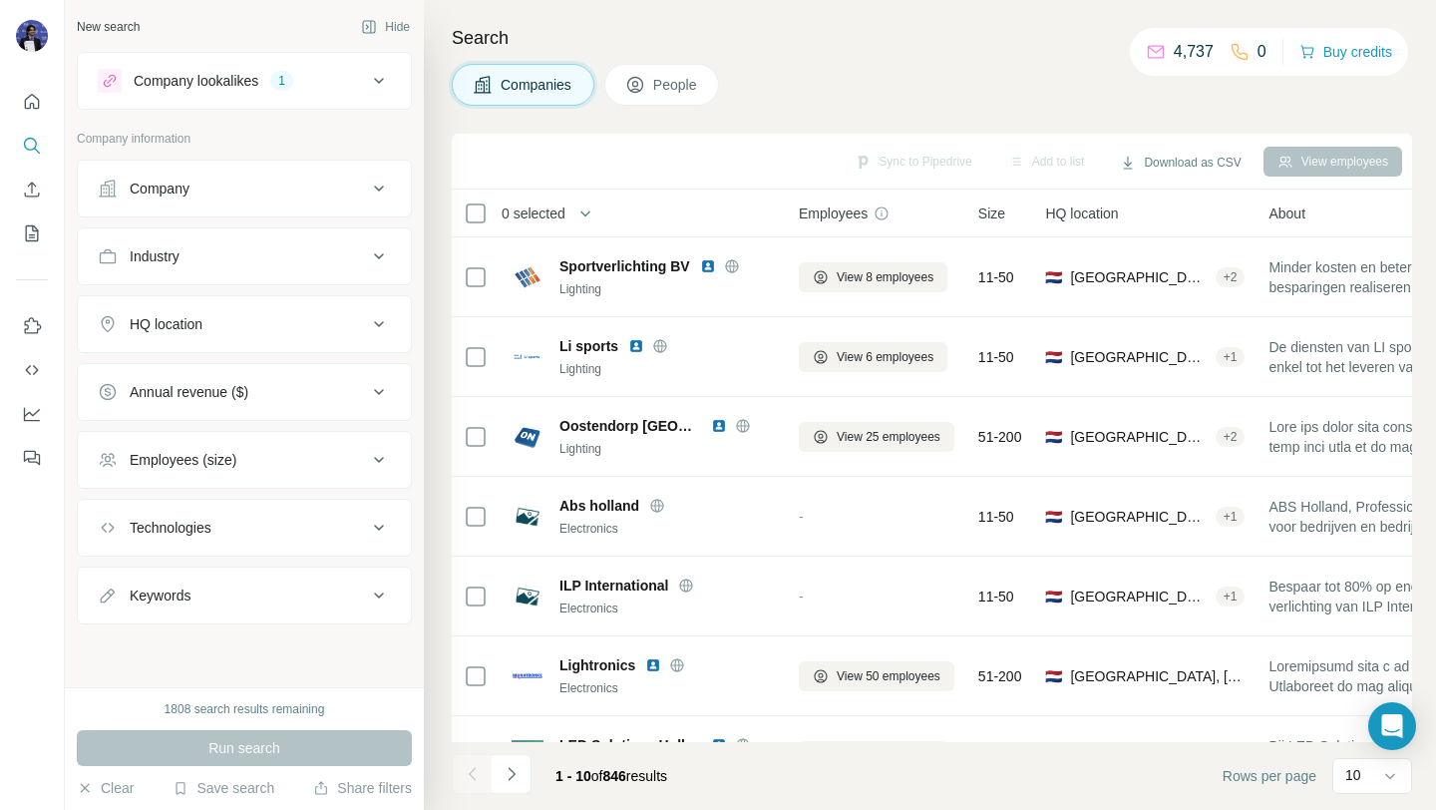
click at [354, 323] on div "HQ location" at bounding box center [232, 324] width 269 height 20
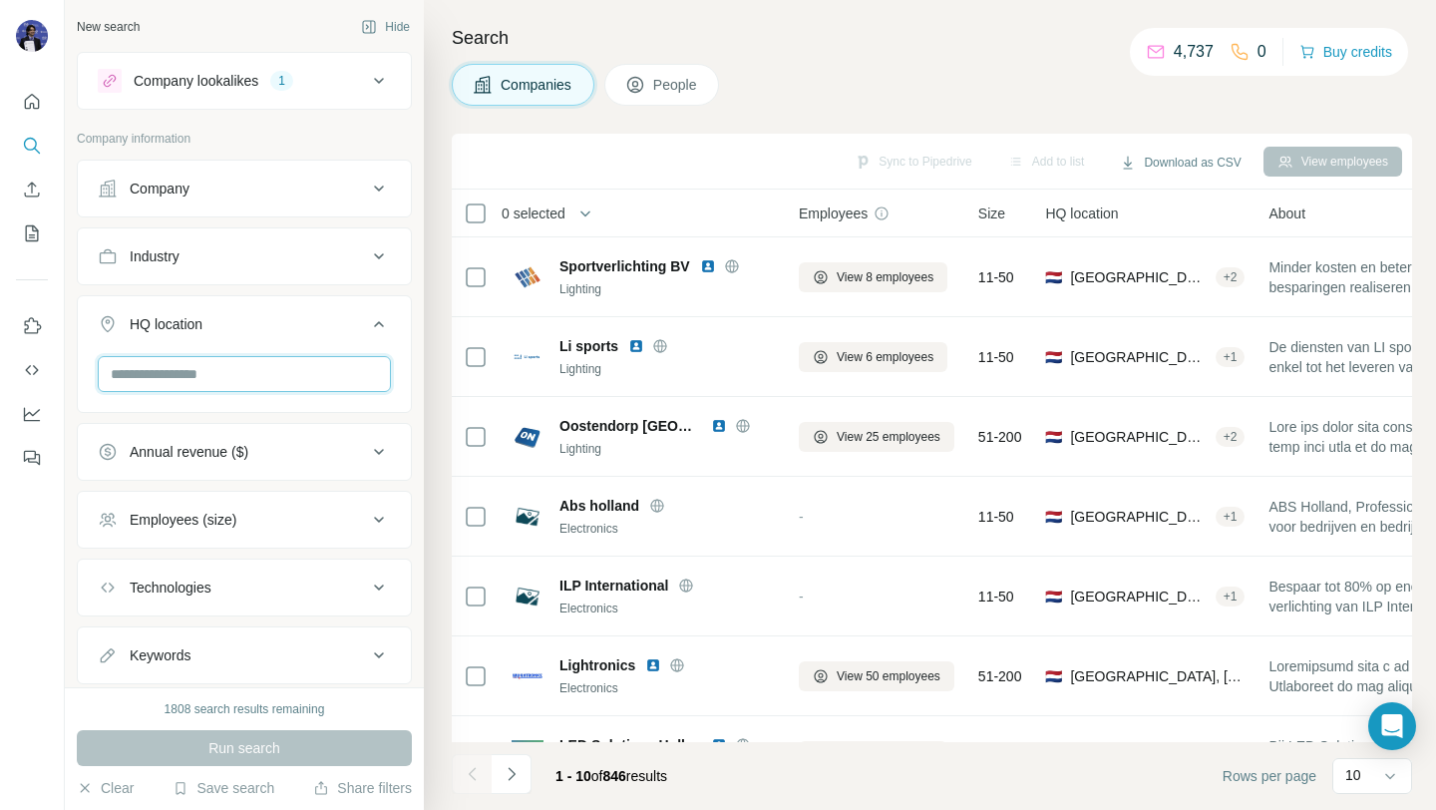
click at [310, 375] on input "text" at bounding box center [244, 374] width 293 height 36
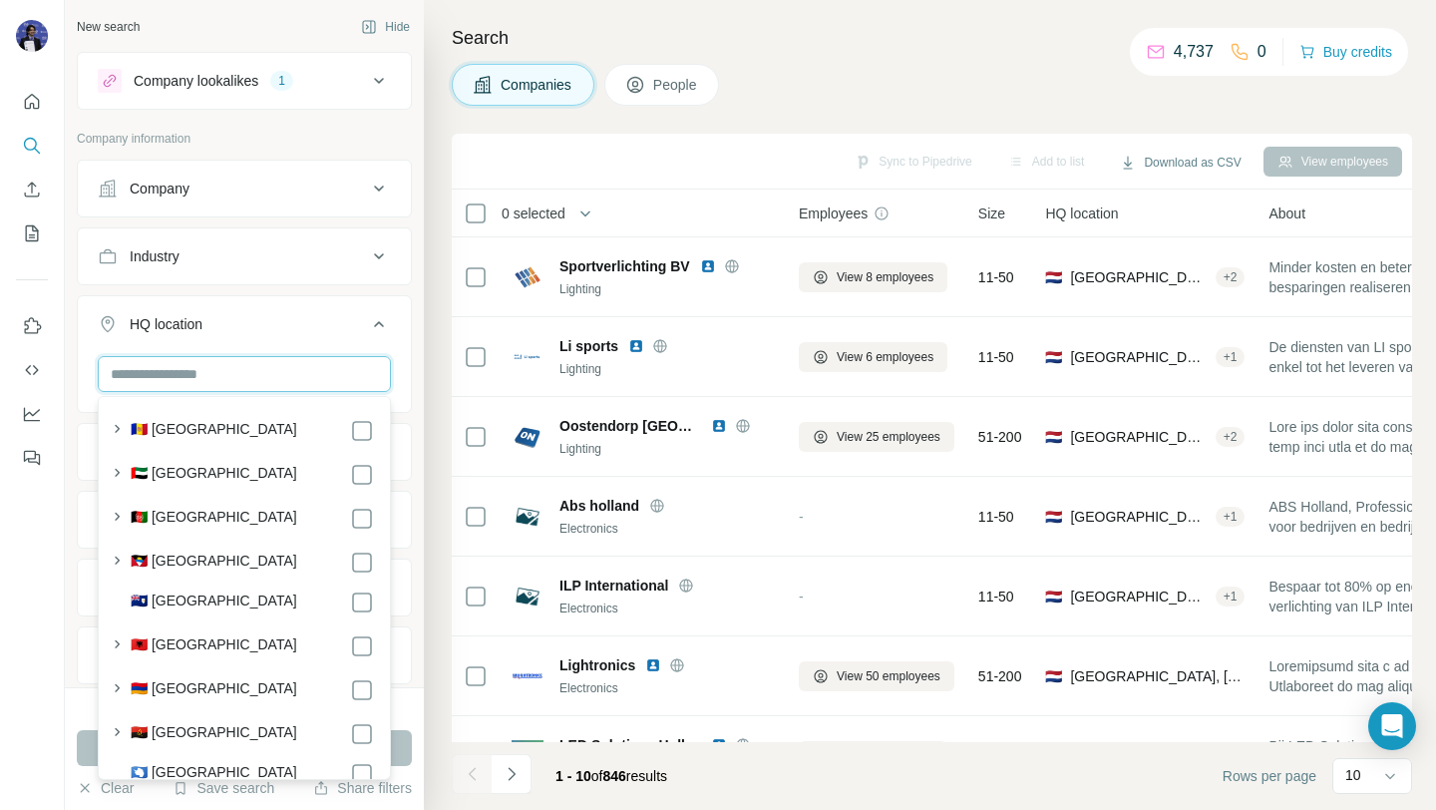
click at [309, 373] on input "text" at bounding box center [244, 374] width 293 height 36
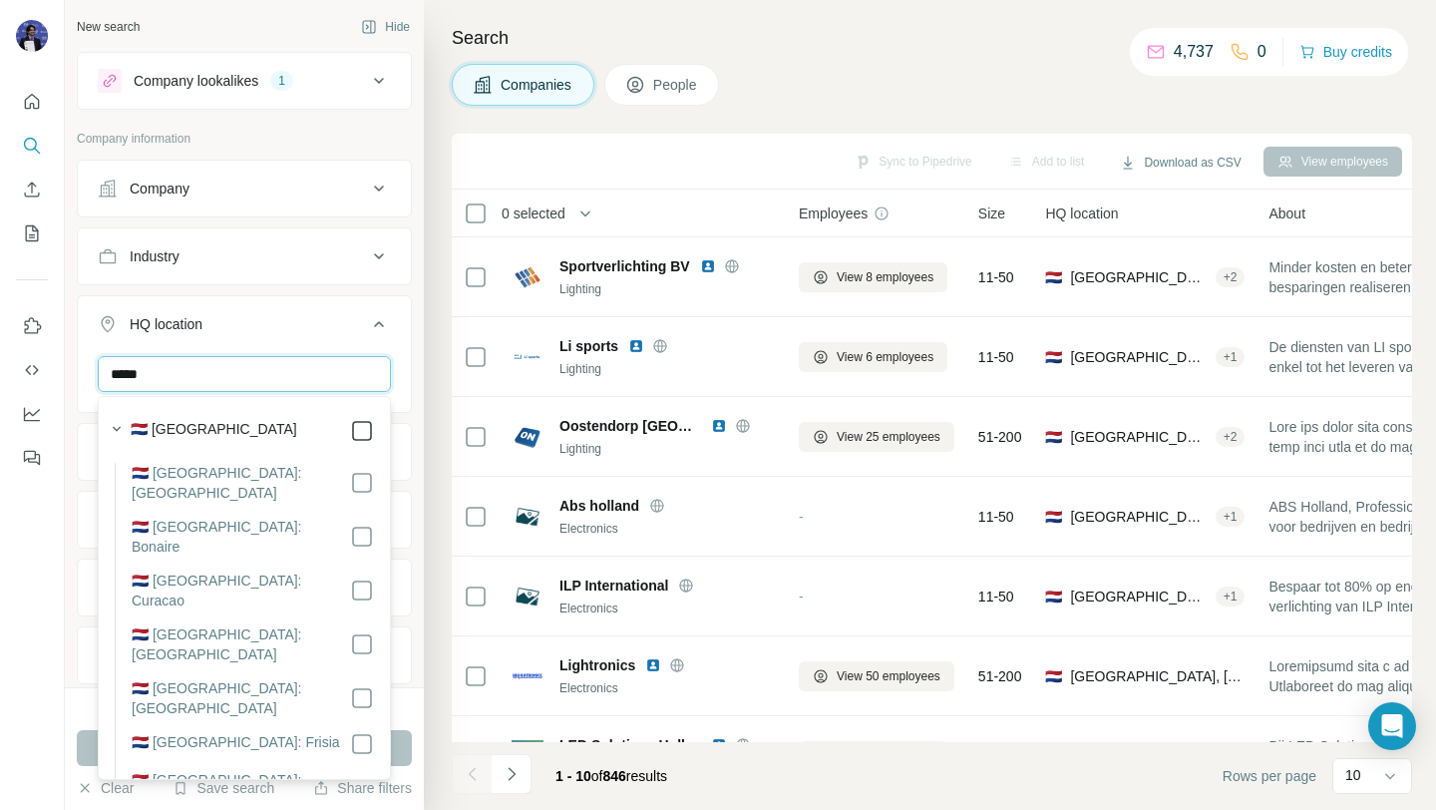
type input "*****"
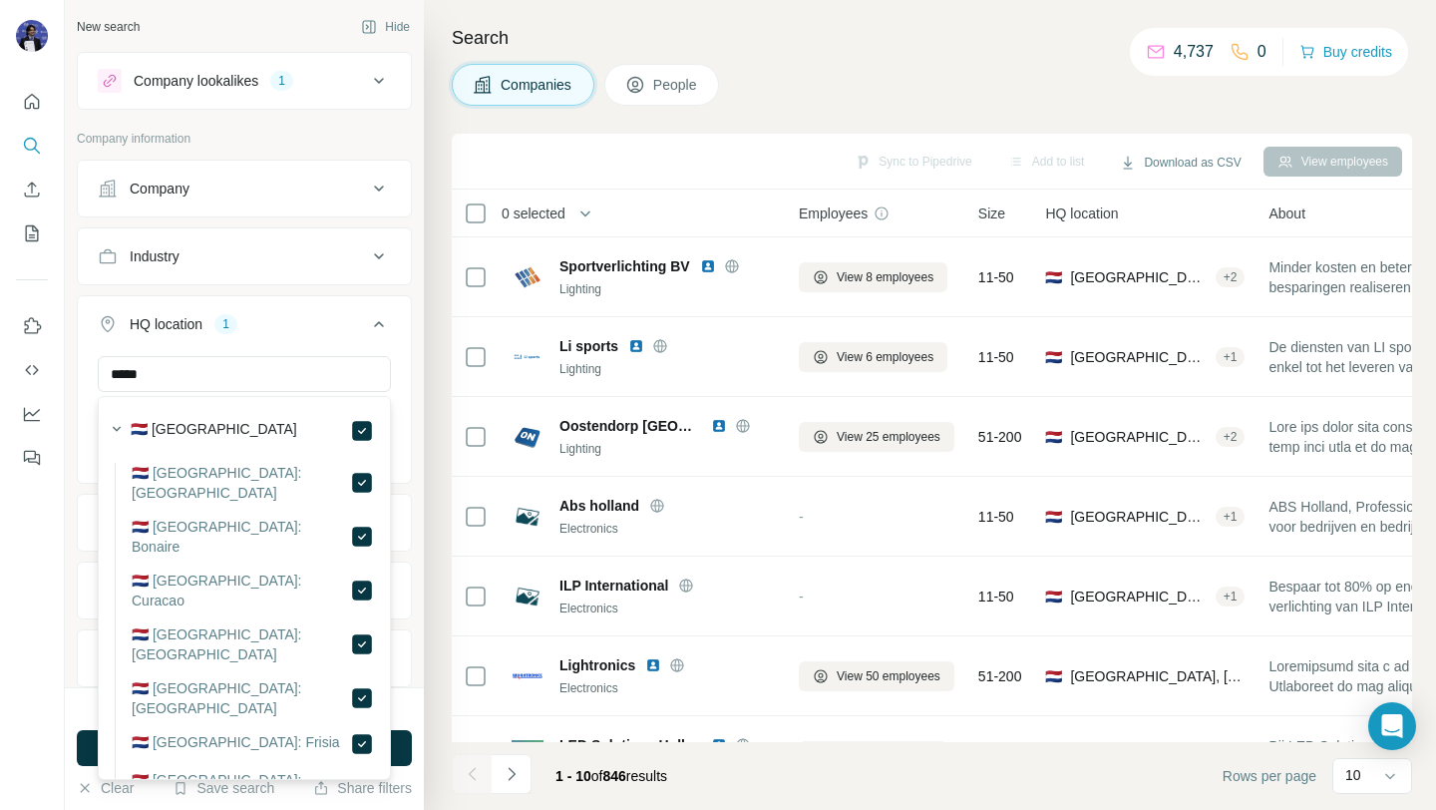
click at [432, 410] on div "Search Companies People Sync to Pipedrive Add to list Download as CSV View empl…" at bounding box center [930, 405] width 1012 height 810
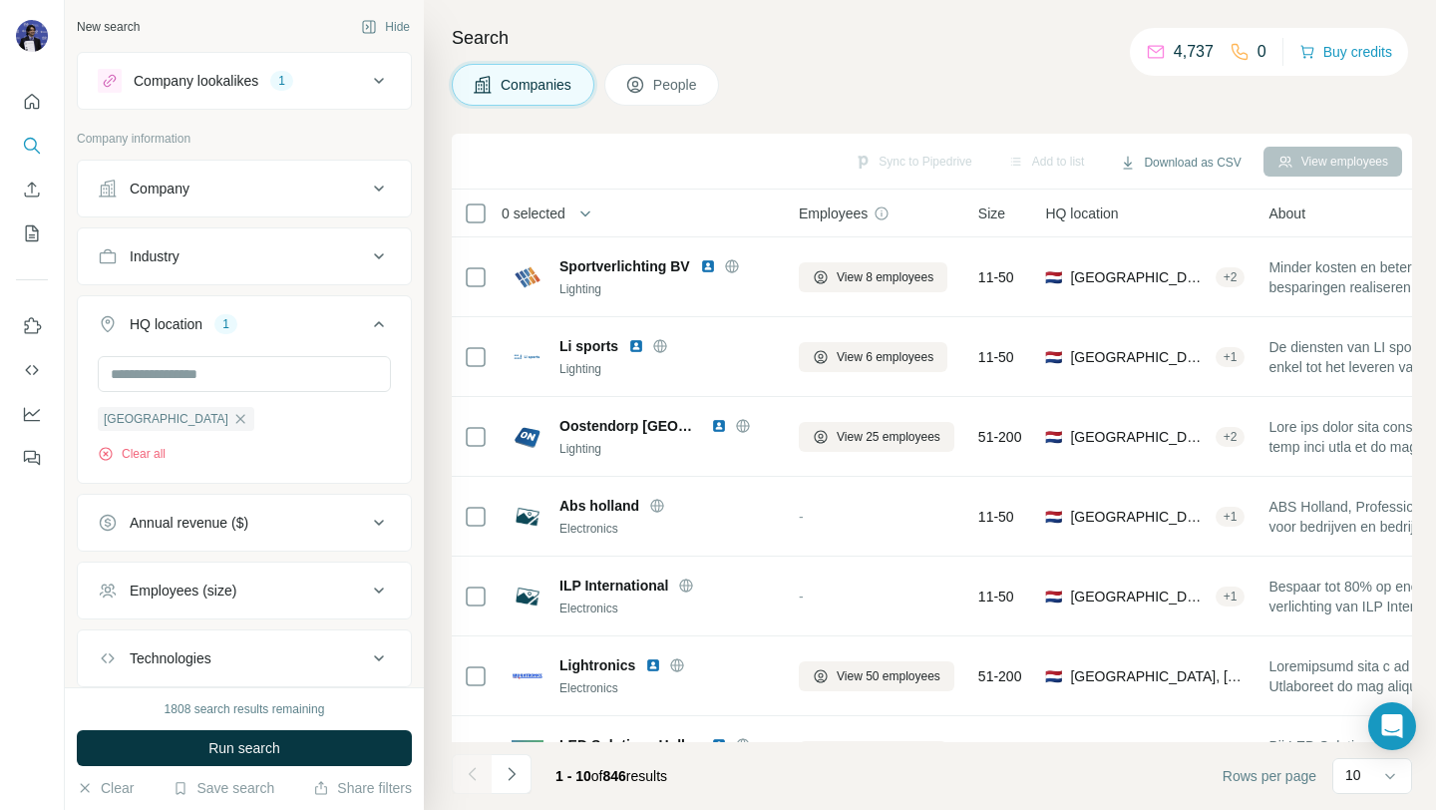
click at [213, 250] on div "Industry" at bounding box center [232, 256] width 269 height 20
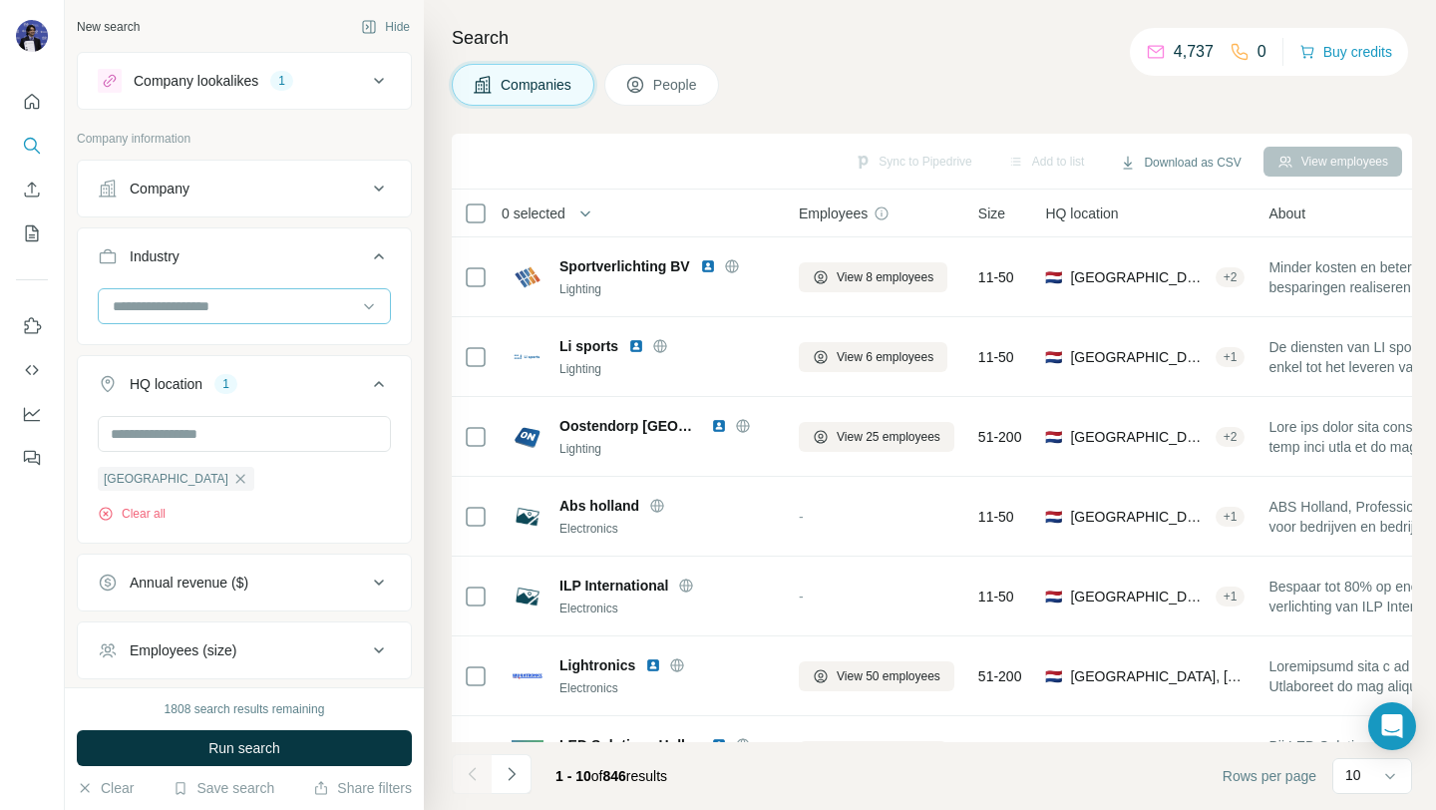
click at [192, 302] on input at bounding box center [234, 306] width 246 height 22
type input "******"
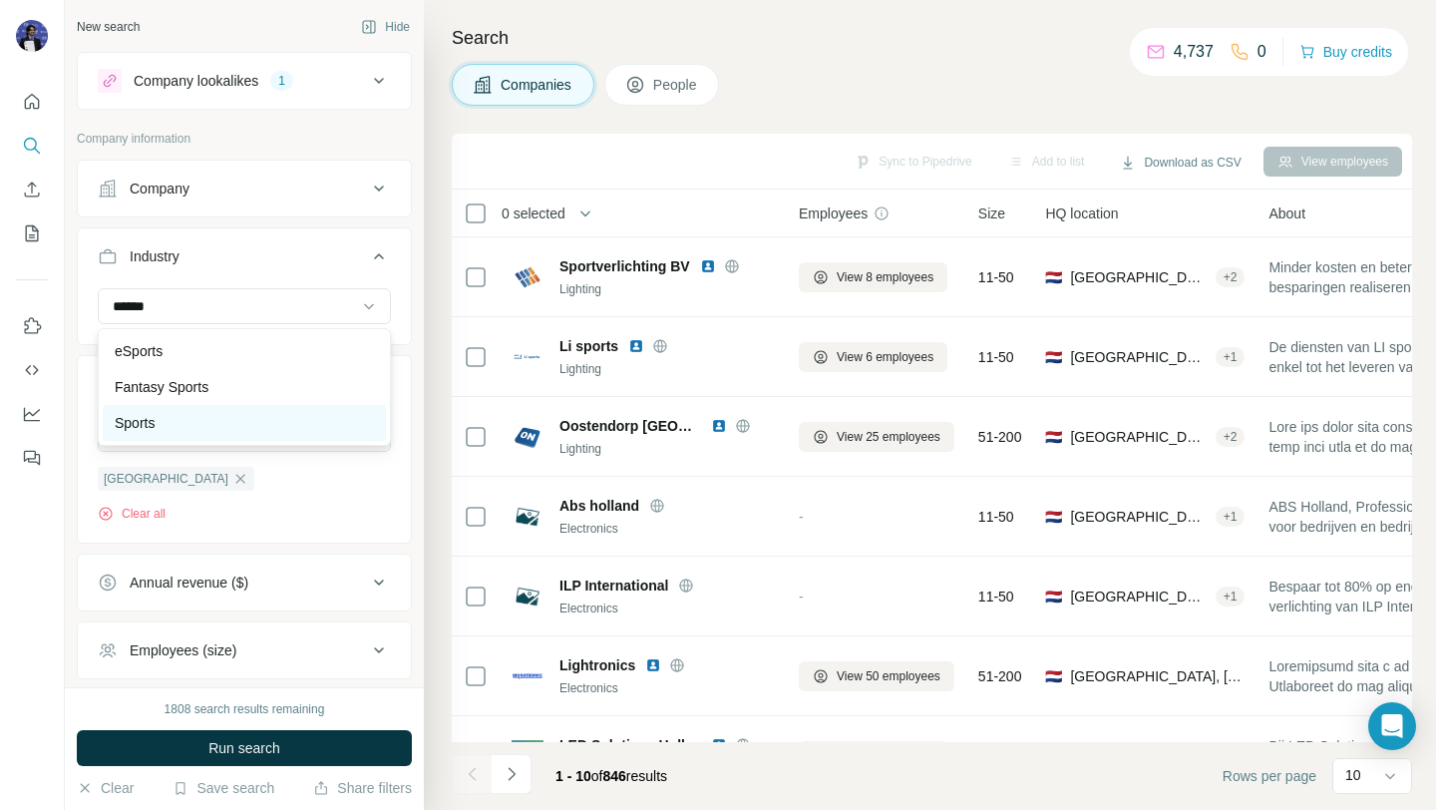
click at [136, 418] on p "Sports" at bounding box center [135, 423] width 40 height 20
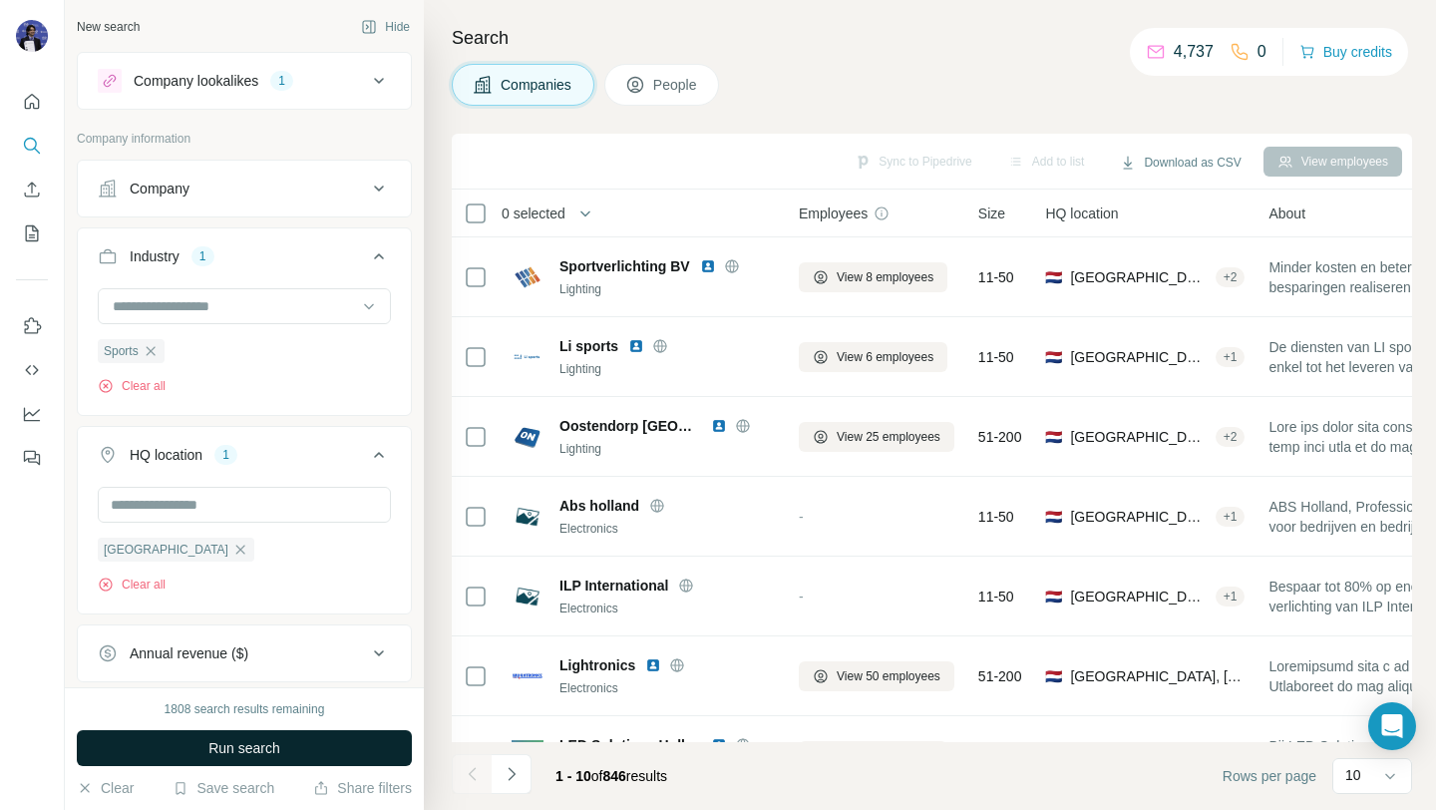
click at [256, 751] on span "Run search" at bounding box center [244, 748] width 72 height 20
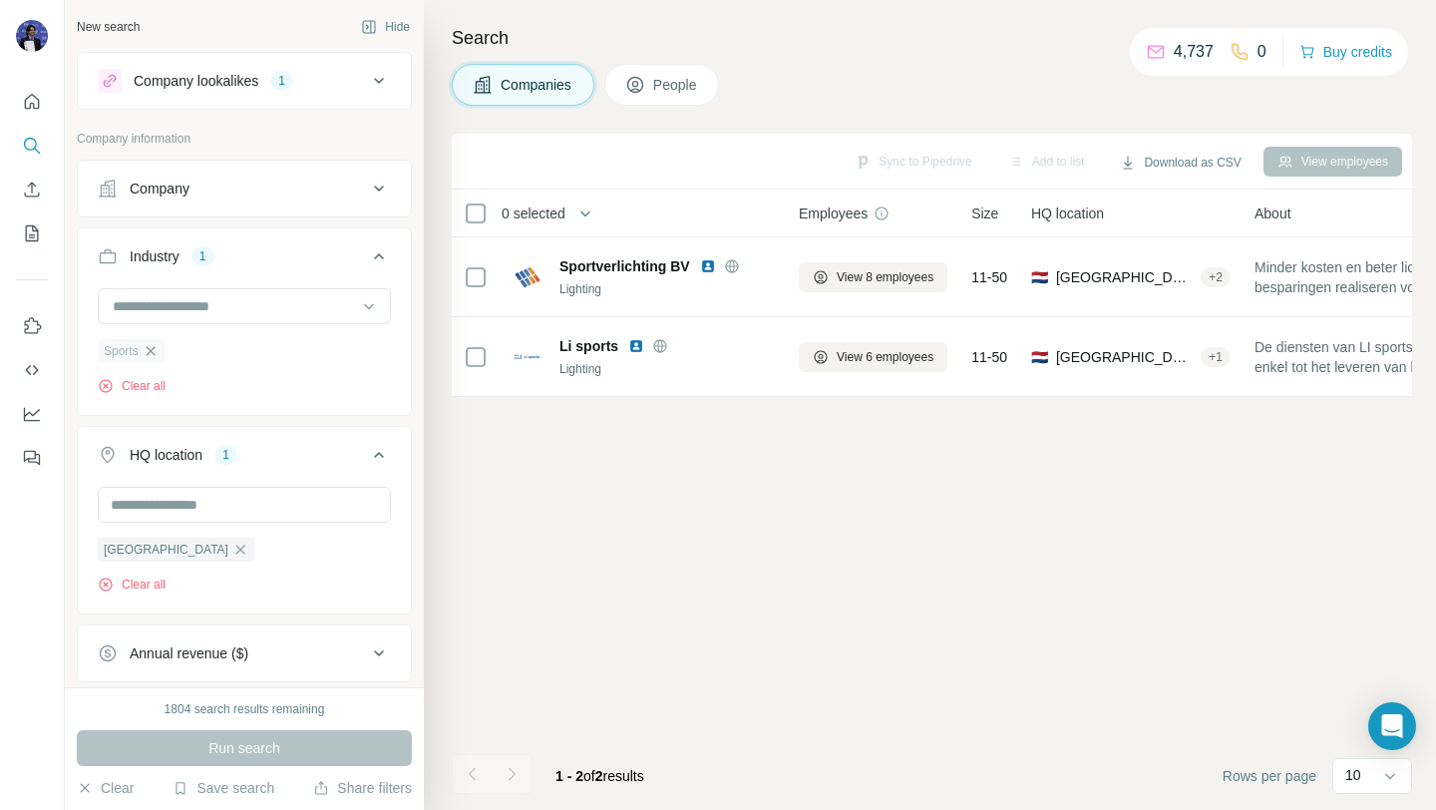
click at [151, 347] on icon "button" at bounding box center [151, 351] width 16 height 16
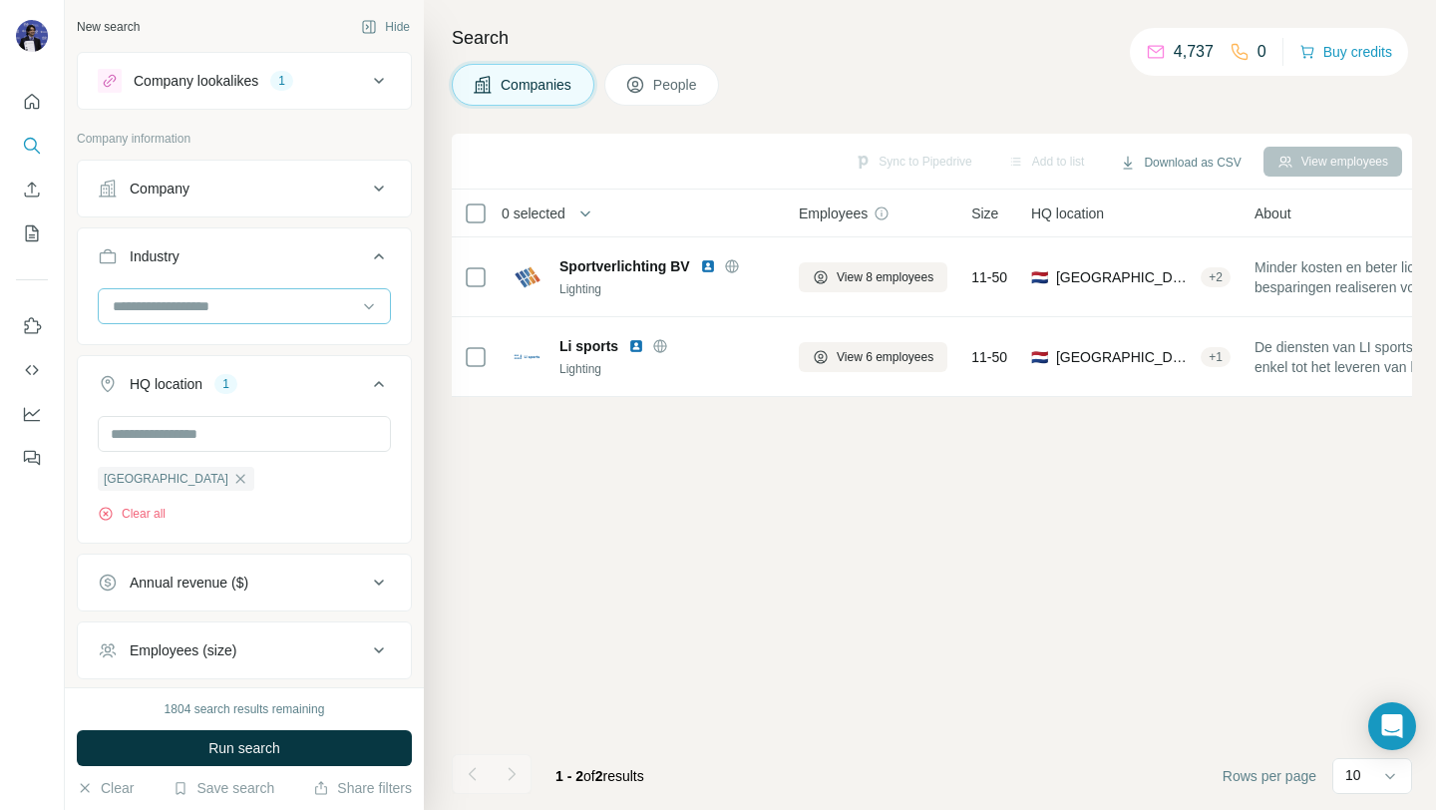
click at [168, 314] on input at bounding box center [234, 306] width 246 height 22
click at [168, 302] on input at bounding box center [234, 306] width 246 height 22
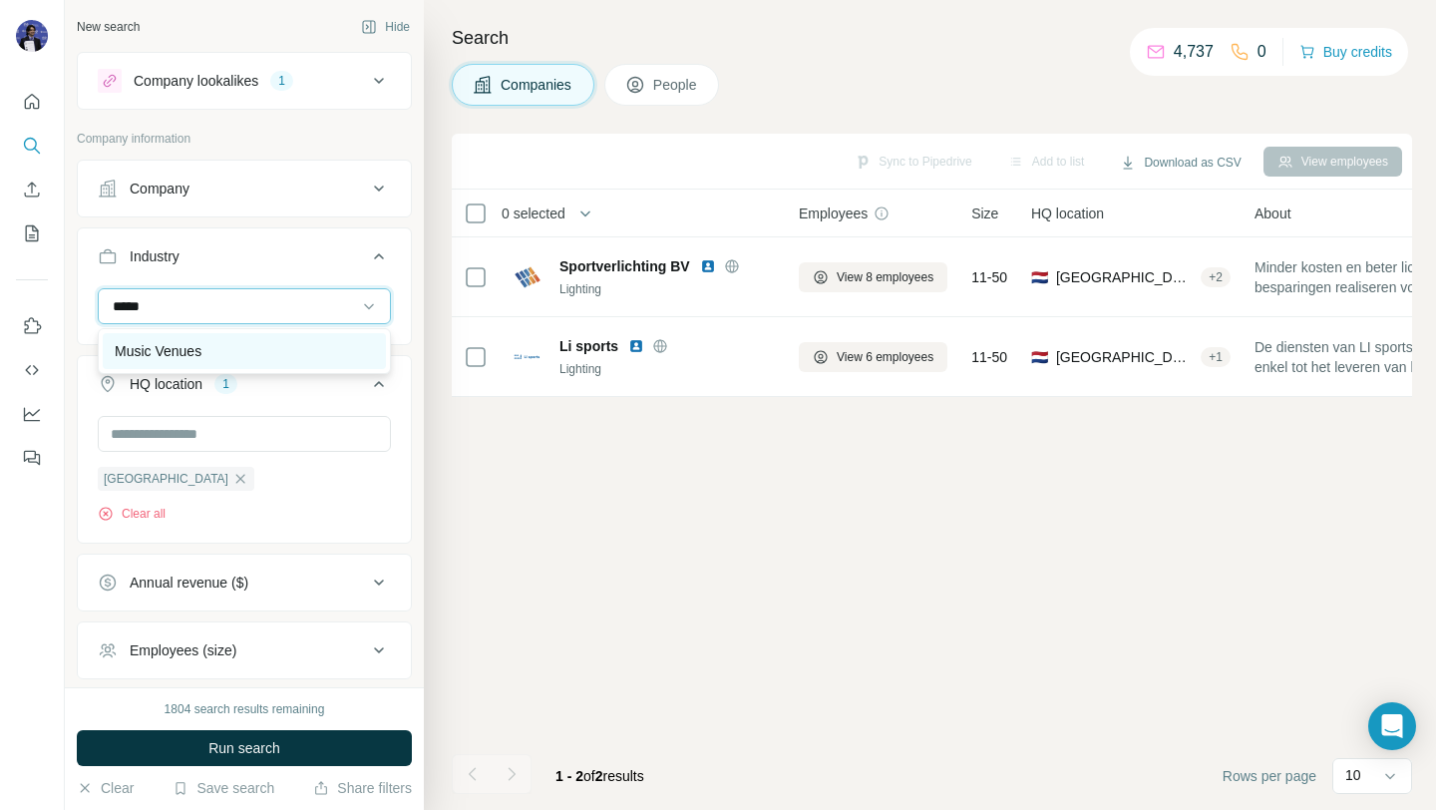
type input "*****"
click at [174, 343] on p "Music Venues" at bounding box center [158, 351] width 87 height 20
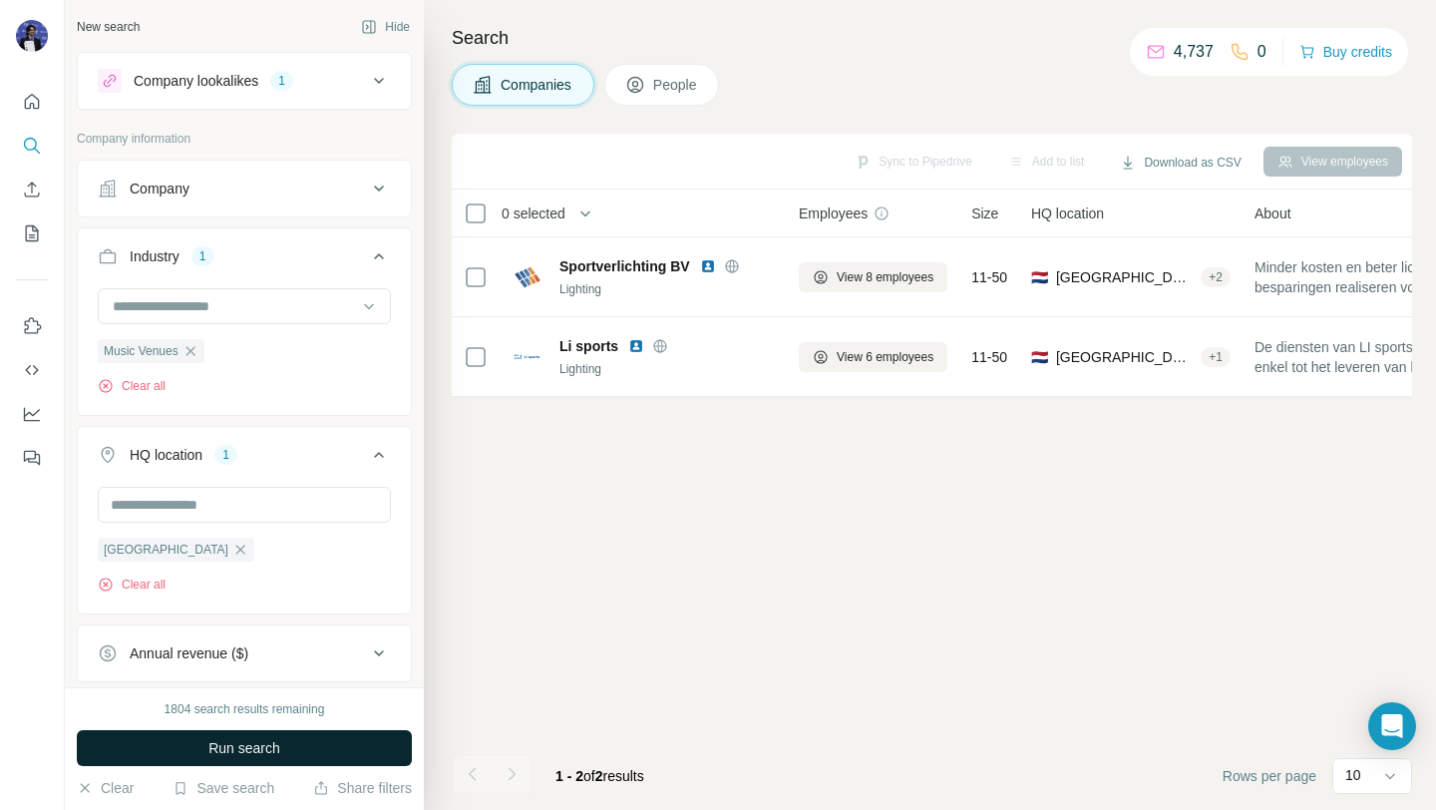
click at [214, 743] on span "Run search" at bounding box center [244, 748] width 72 height 20
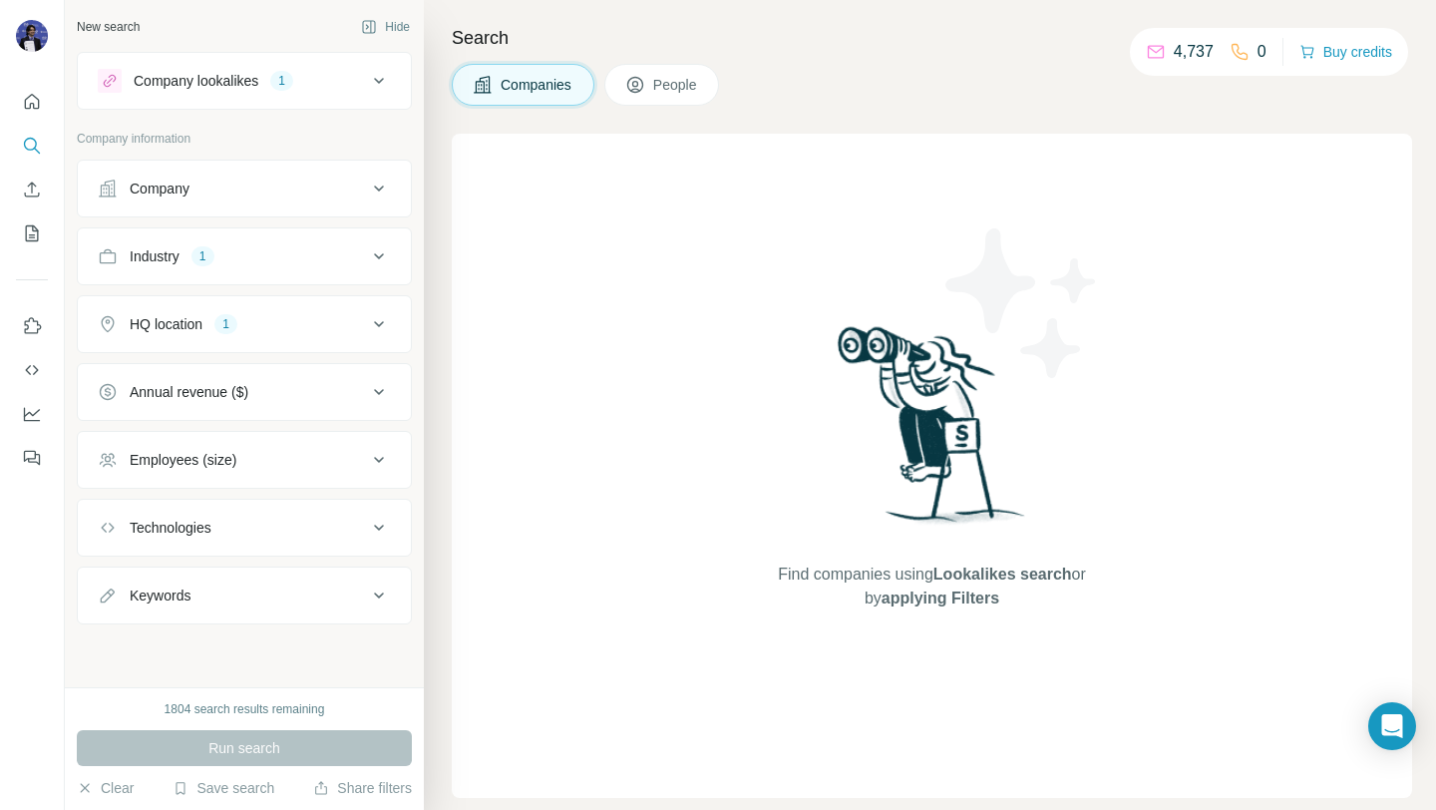
click at [306, 255] on div "Industry 1" at bounding box center [232, 256] width 269 height 20
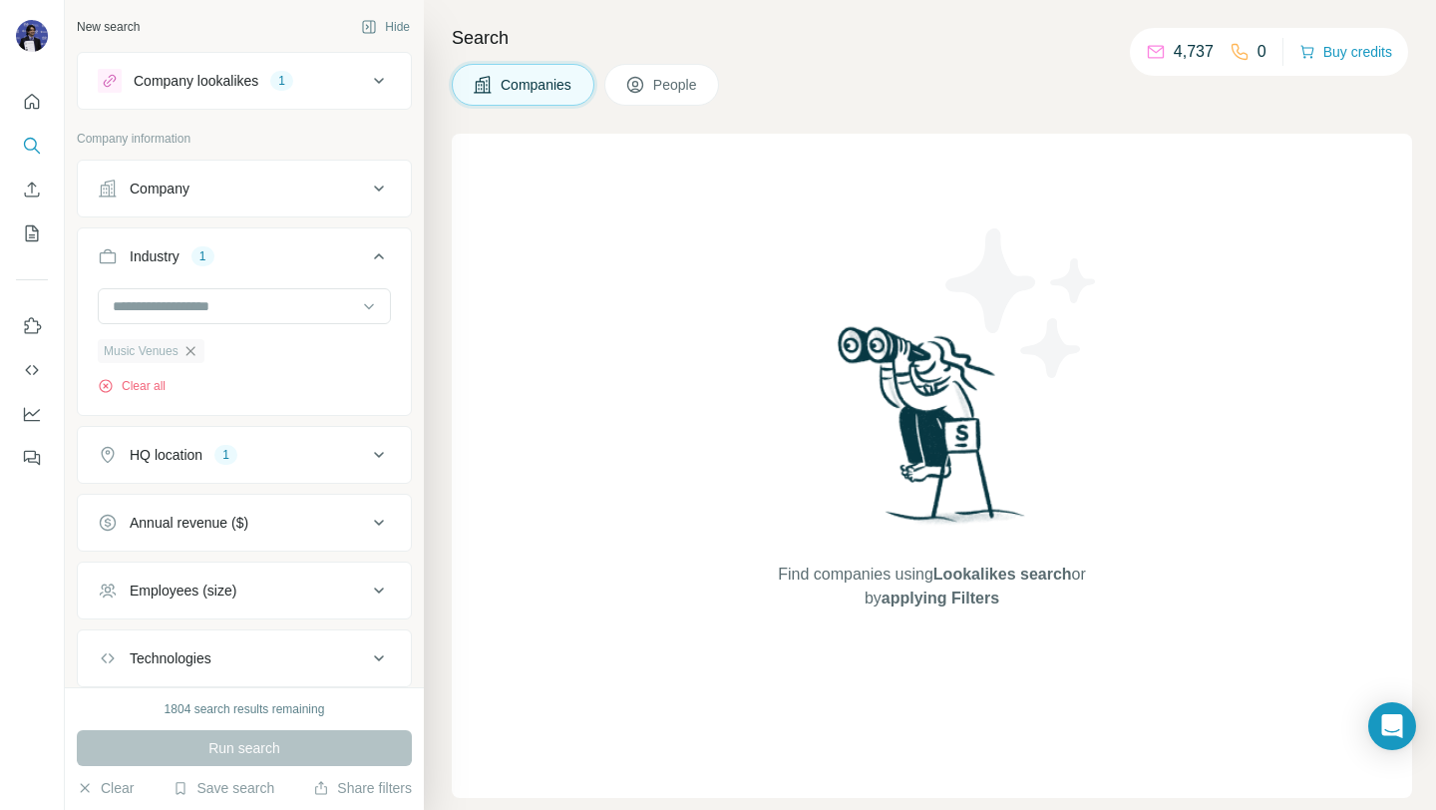
click at [193, 354] on icon "button" at bounding box center [191, 351] width 16 height 16
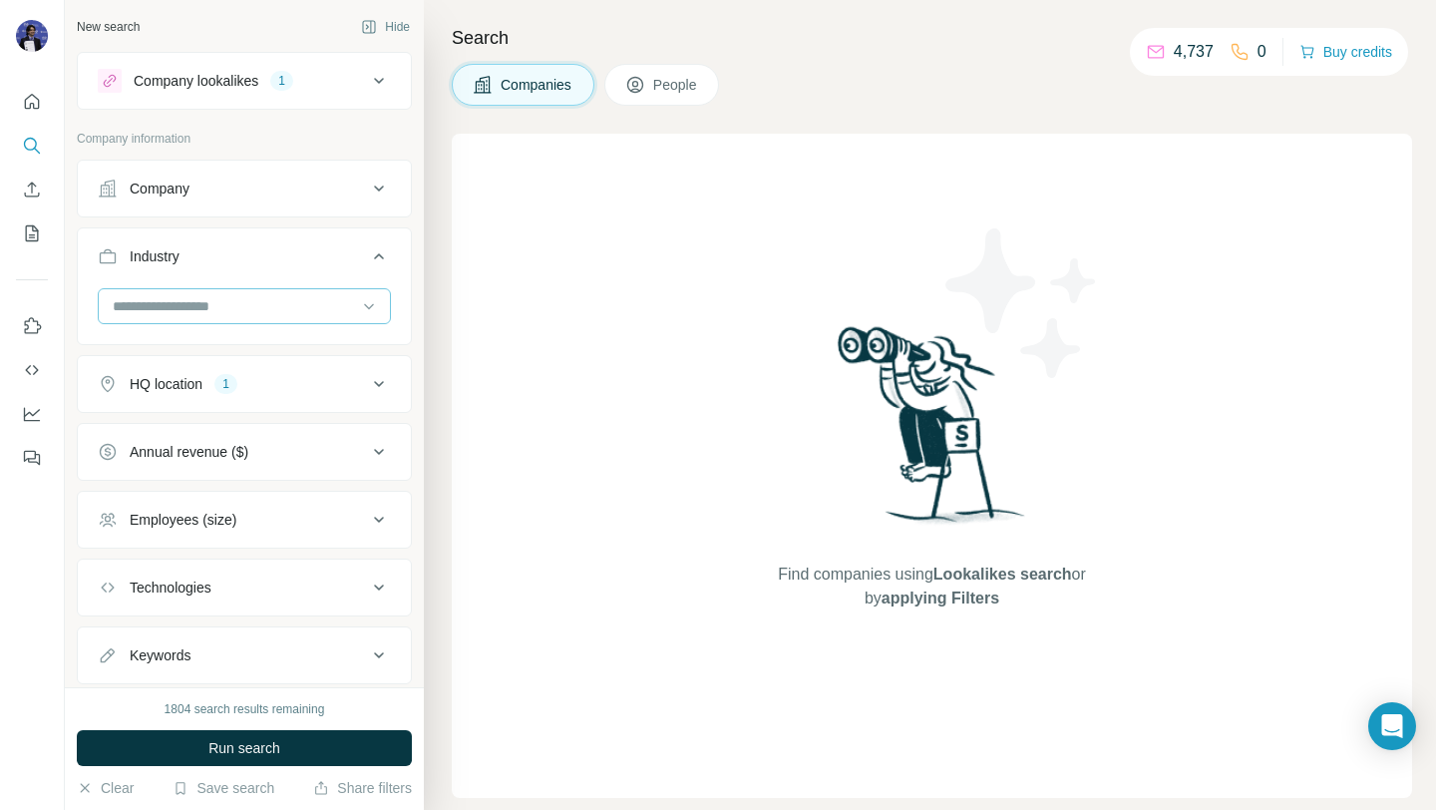
click at [196, 317] on div at bounding box center [234, 306] width 246 height 34
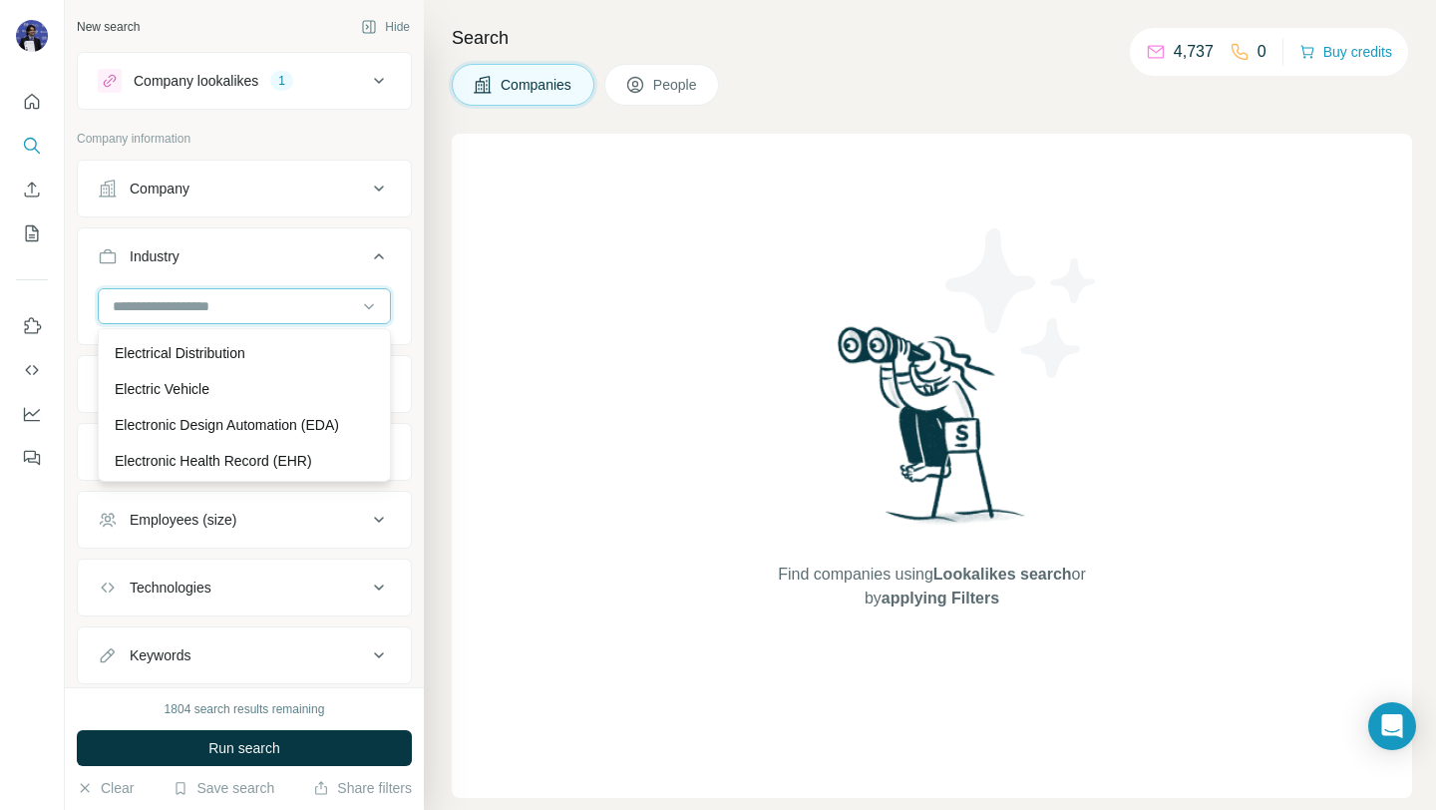
scroll to position [6736, 0]
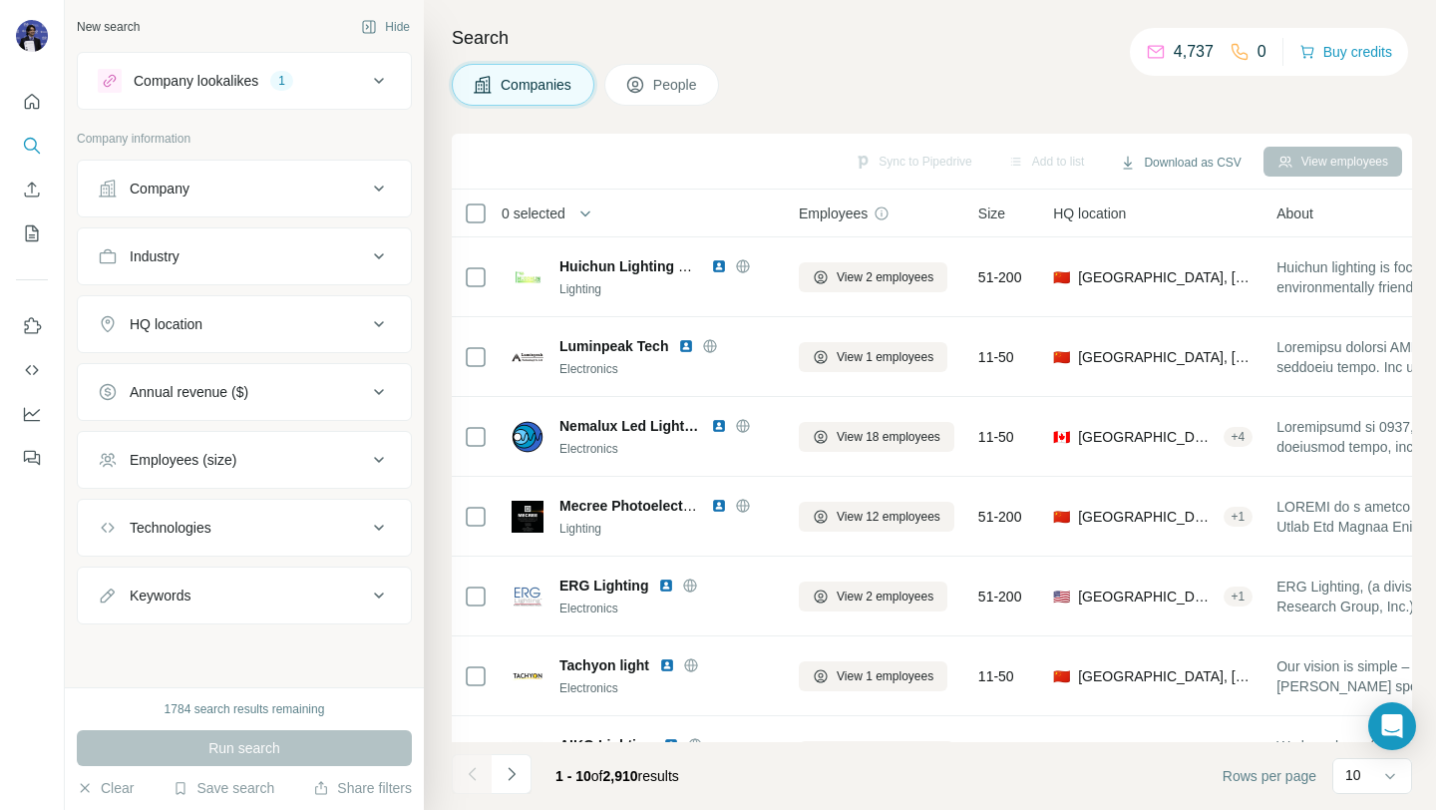
click at [247, 318] on div "HQ location" at bounding box center [232, 324] width 269 height 20
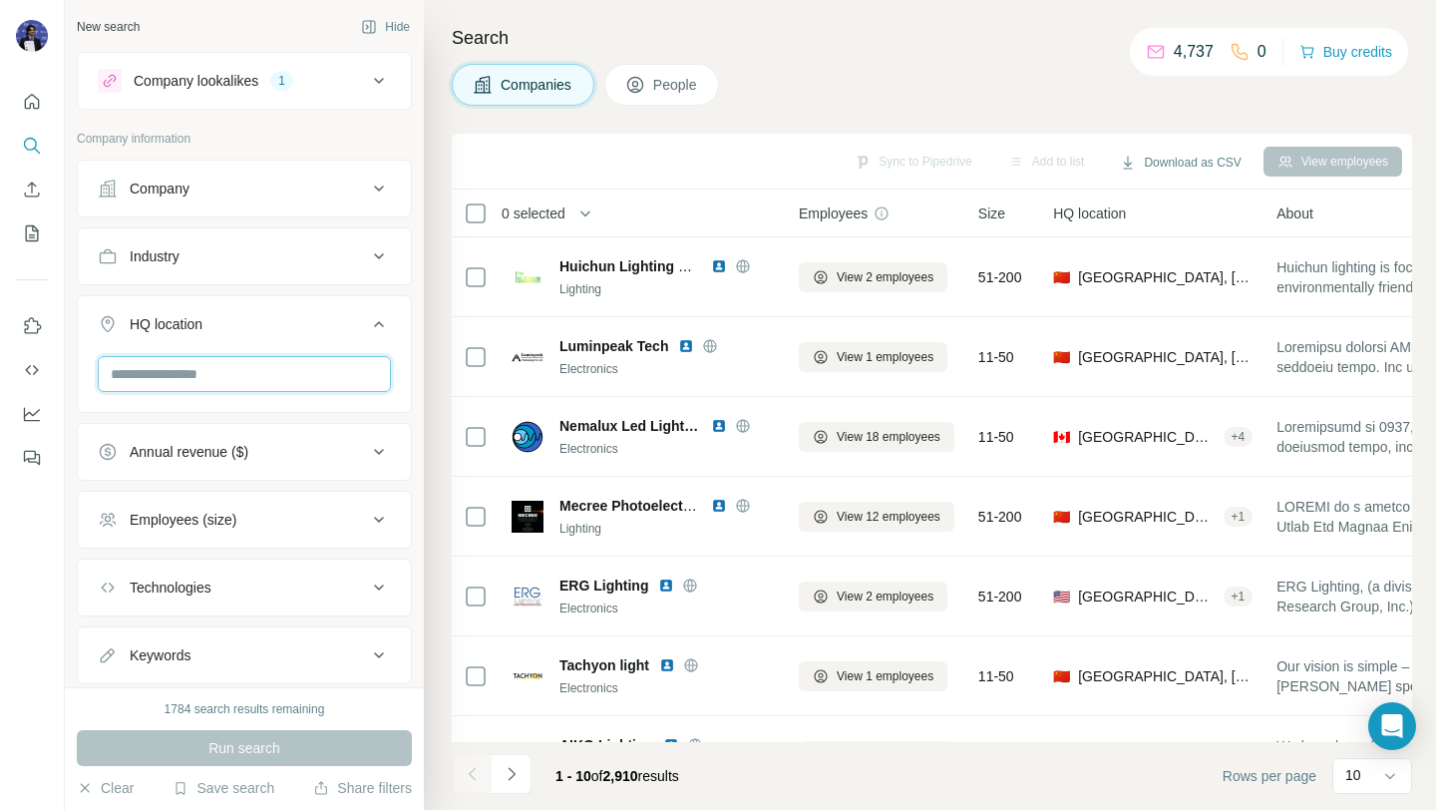
click at [248, 369] on input "text" at bounding box center [244, 374] width 293 height 36
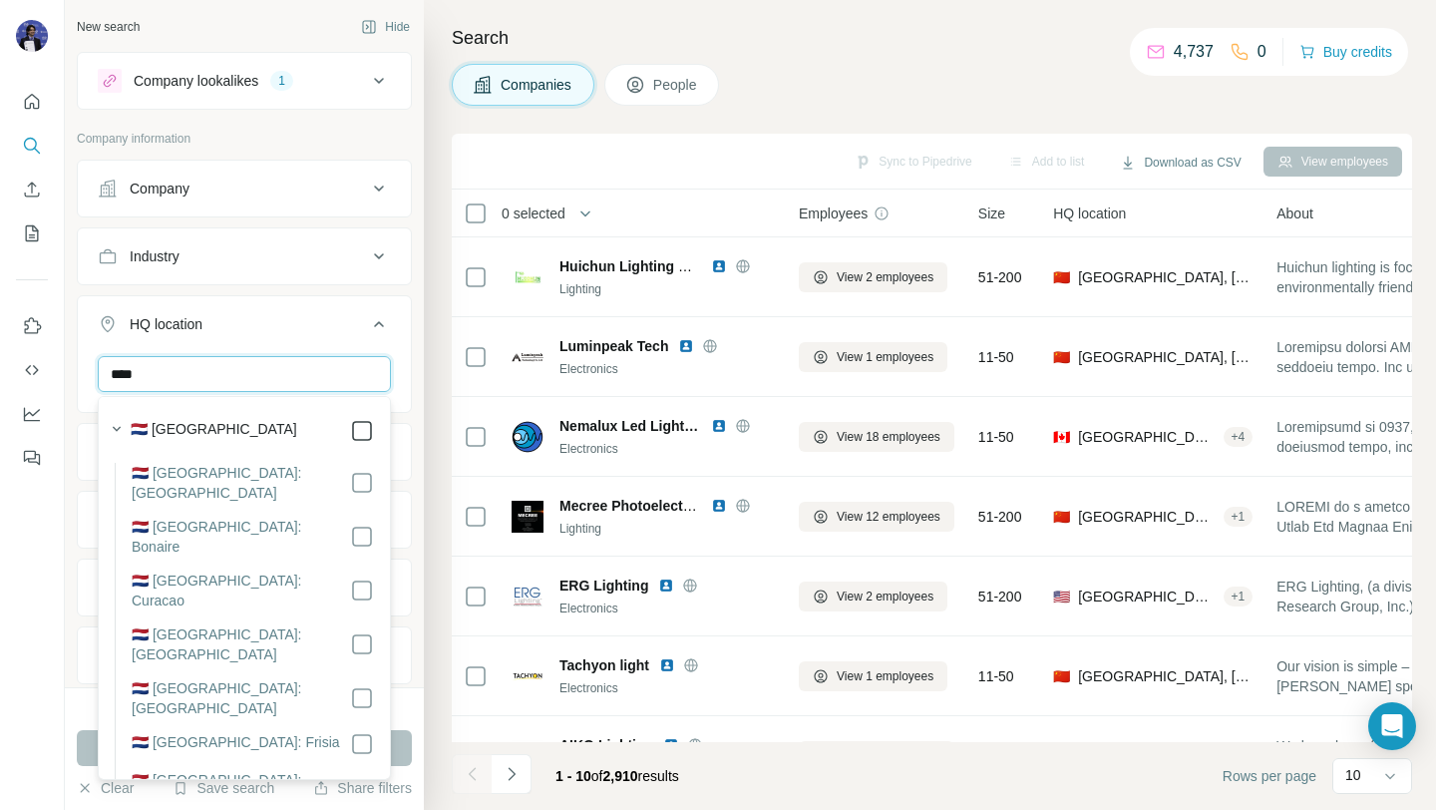
type input "****"
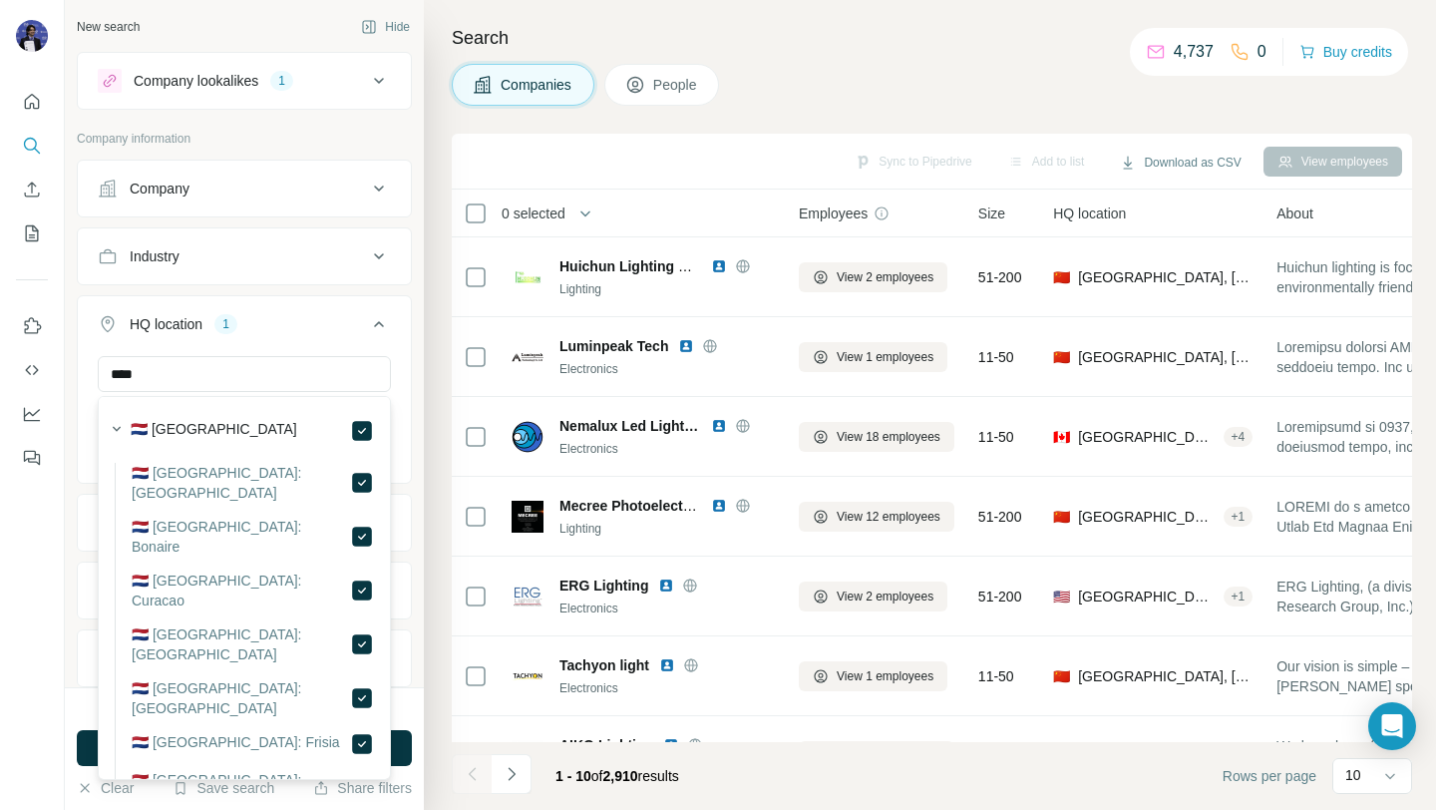
click at [299, 325] on div "HQ location 1" at bounding box center [232, 324] width 269 height 20
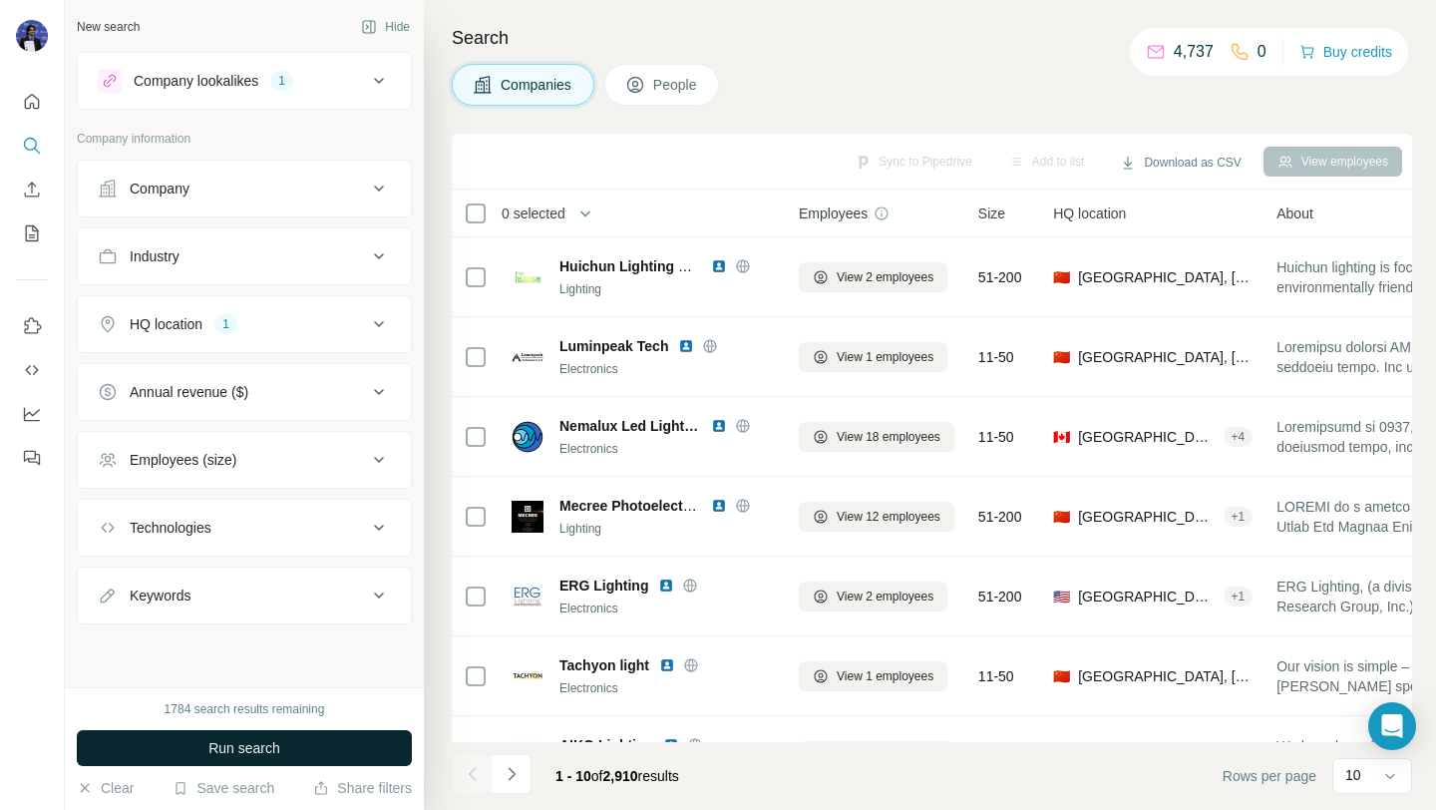
click at [343, 745] on button "Run search" at bounding box center [244, 748] width 335 height 36
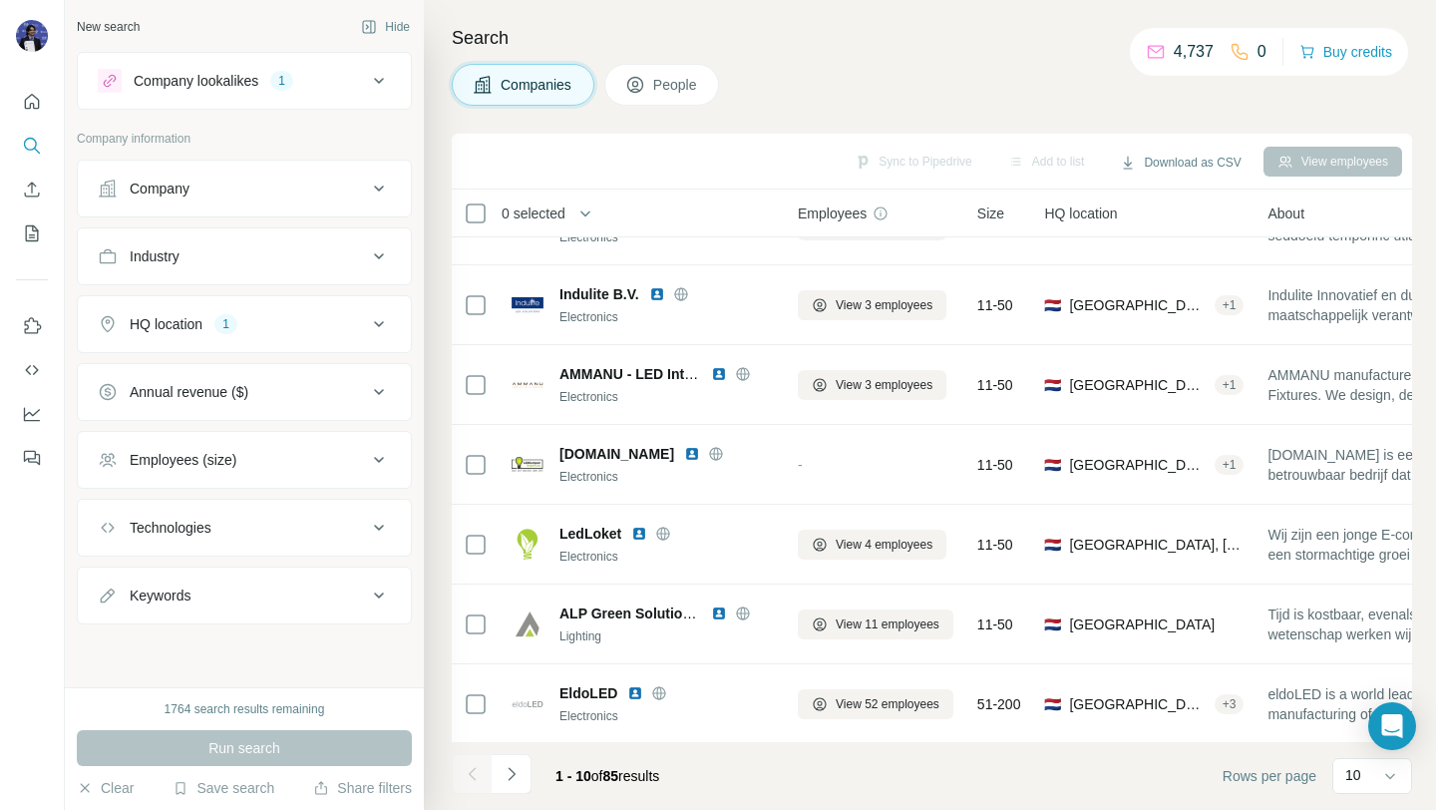
scroll to position [0, 1]
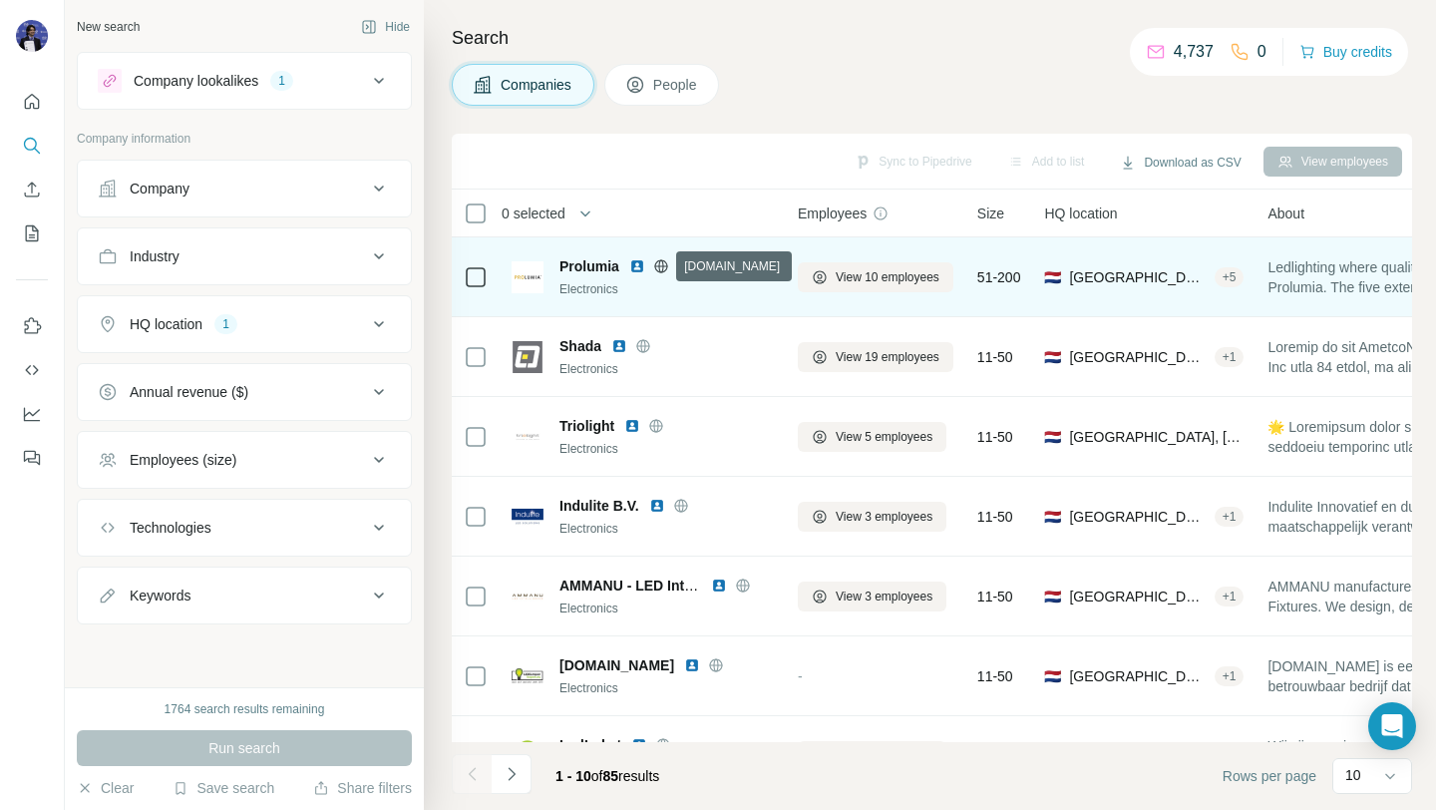
click at [654, 269] on icon at bounding box center [661, 266] width 16 height 16
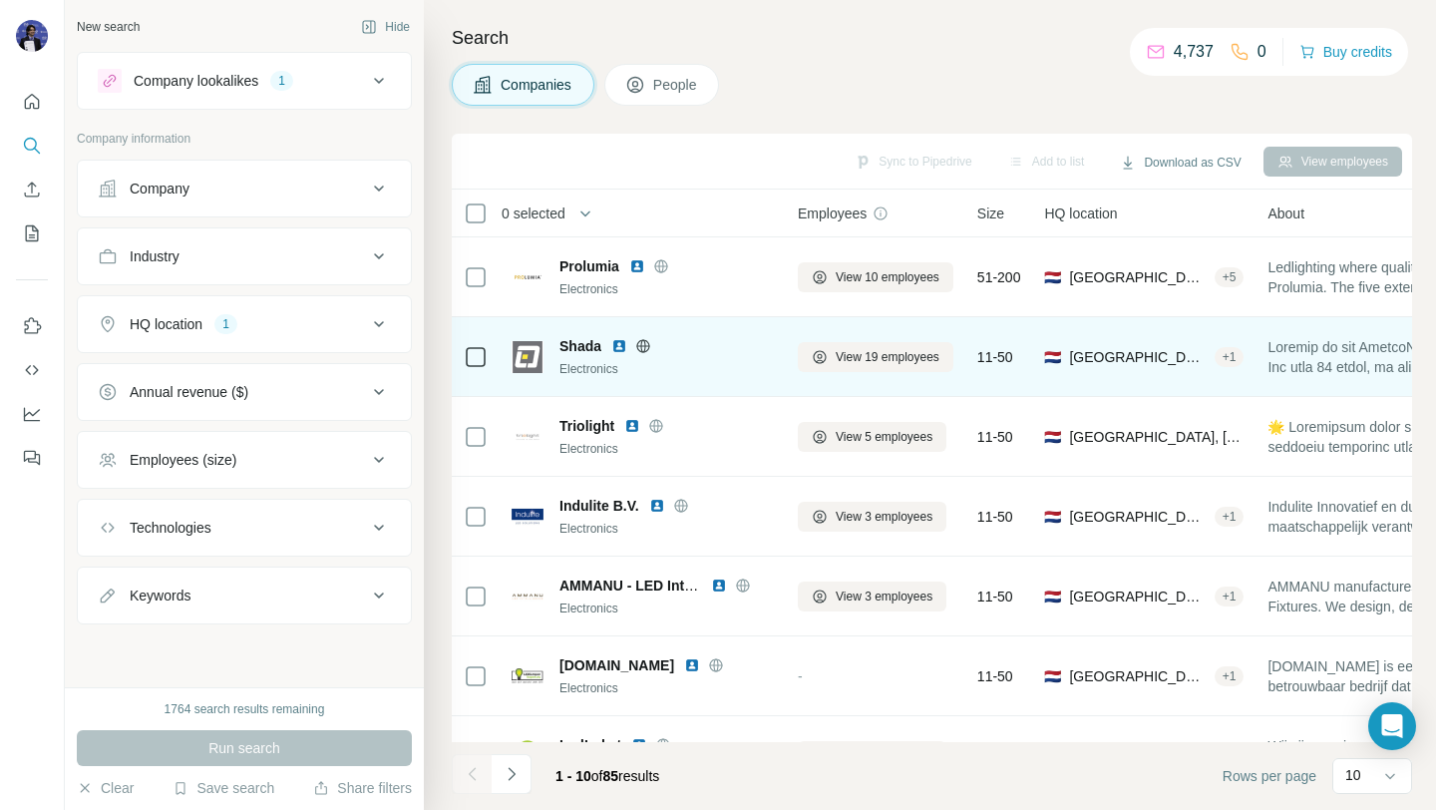
click at [642, 348] on icon at bounding box center [643, 346] width 16 height 16
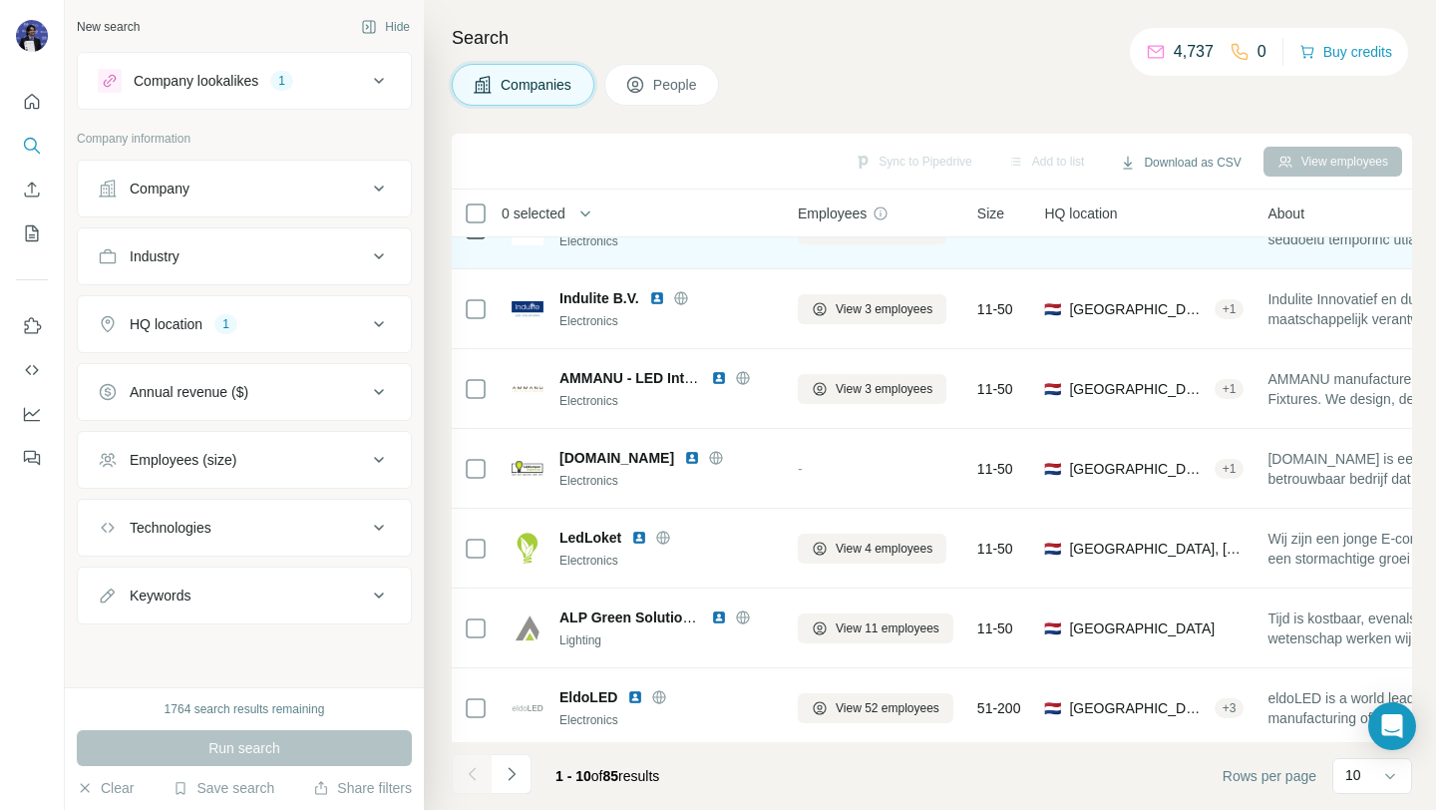
scroll to position [293, 1]
